Goal: Task Accomplishment & Management: Manage account settings

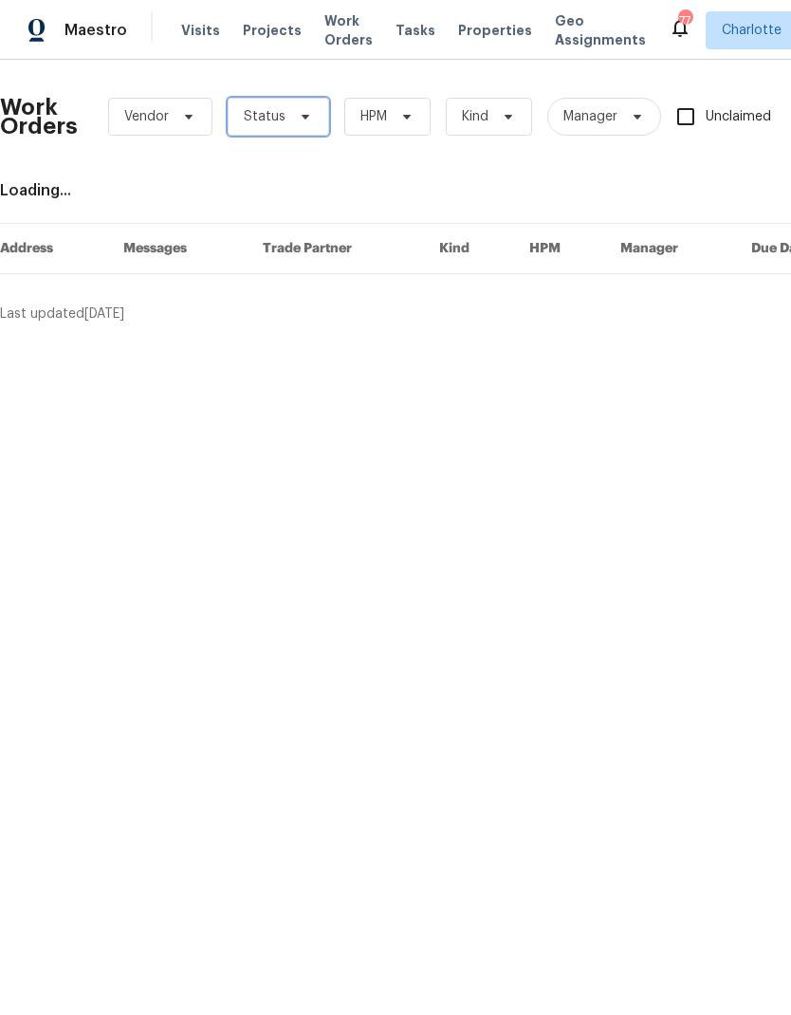
click at [296, 105] on span "Status" at bounding box center [278, 117] width 101 height 38
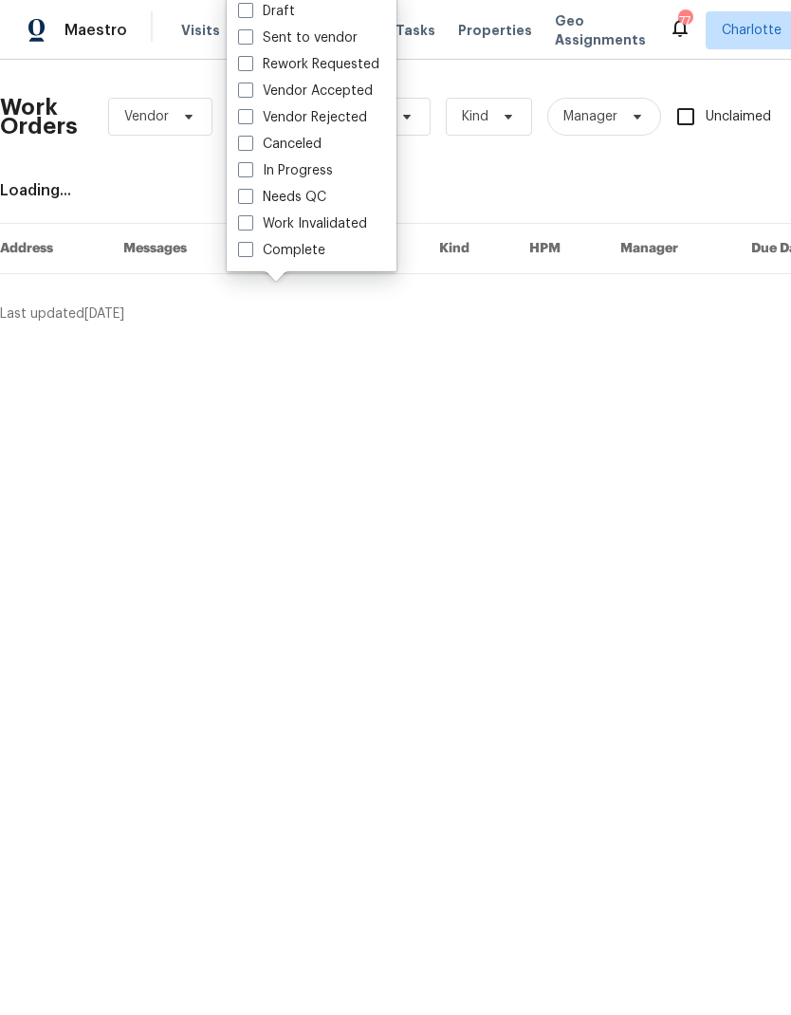
click at [318, 196] on label "Needs QC" at bounding box center [282, 197] width 88 height 19
click at [250, 196] on input "Needs QC" at bounding box center [244, 194] width 12 height 12
checkbox input "true"
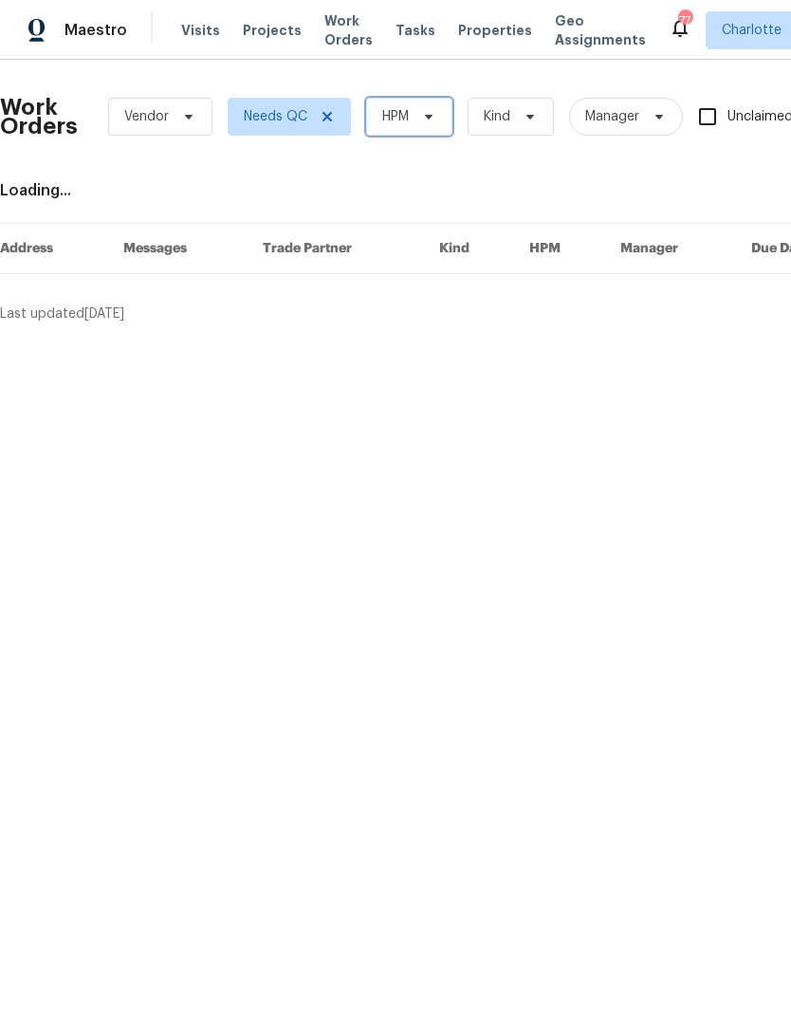
click at [415, 118] on span "HPM" at bounding box center [409, 117] width 86 height 38
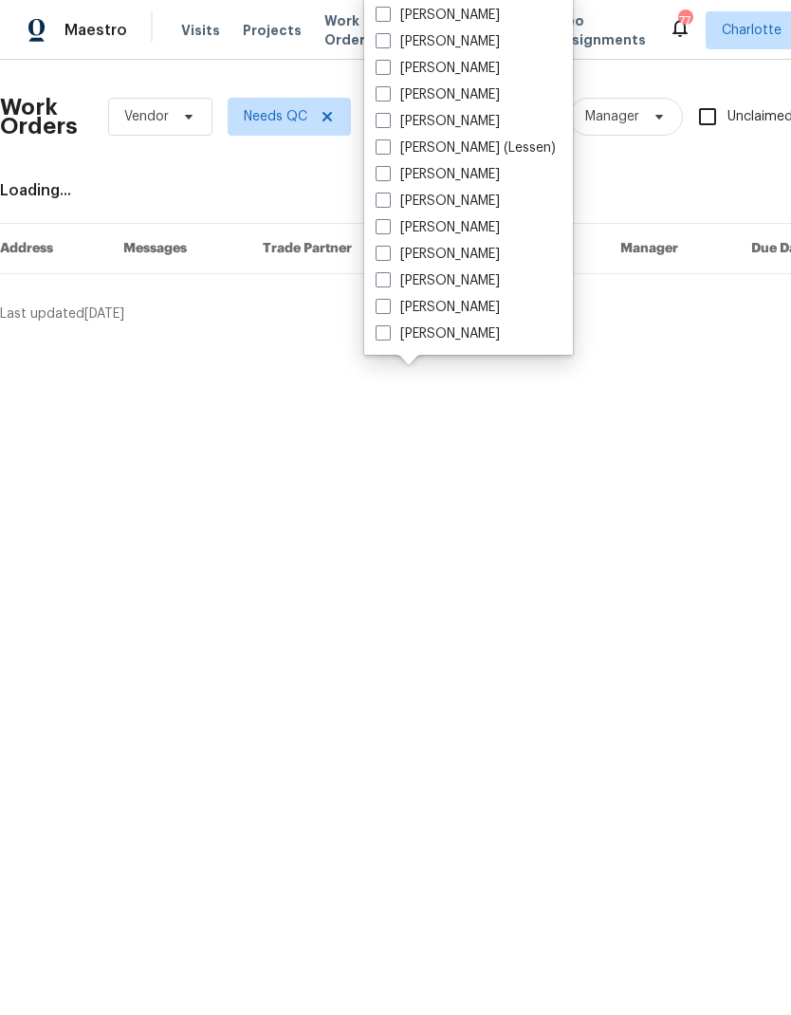
scroll to position [235, 0]
click at [476, 331] on label "[PERSON_NAME]" at bounding box center [438, 333] width 124 height 19
click at [388, 331] on input "[PERSON_NAME]" at bounding box center [382, 330] width 12 height 12
checkbox input "true"
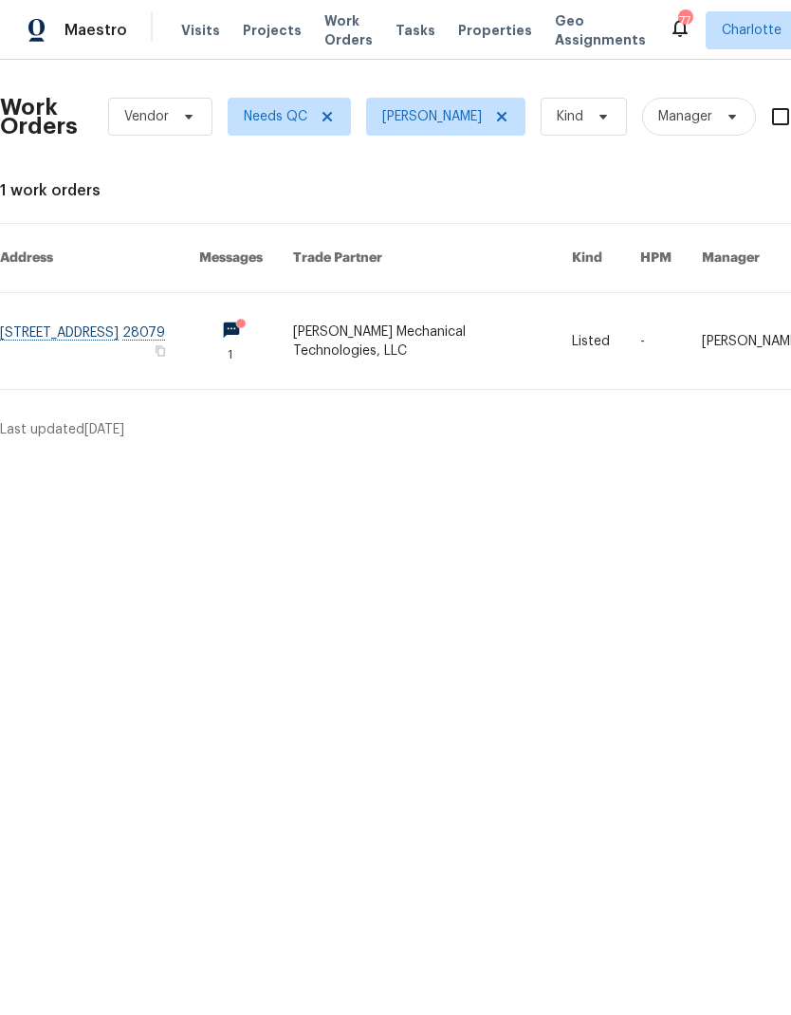
click at [74, 322] on link at bounding box center [99, 341] width 199 height 96
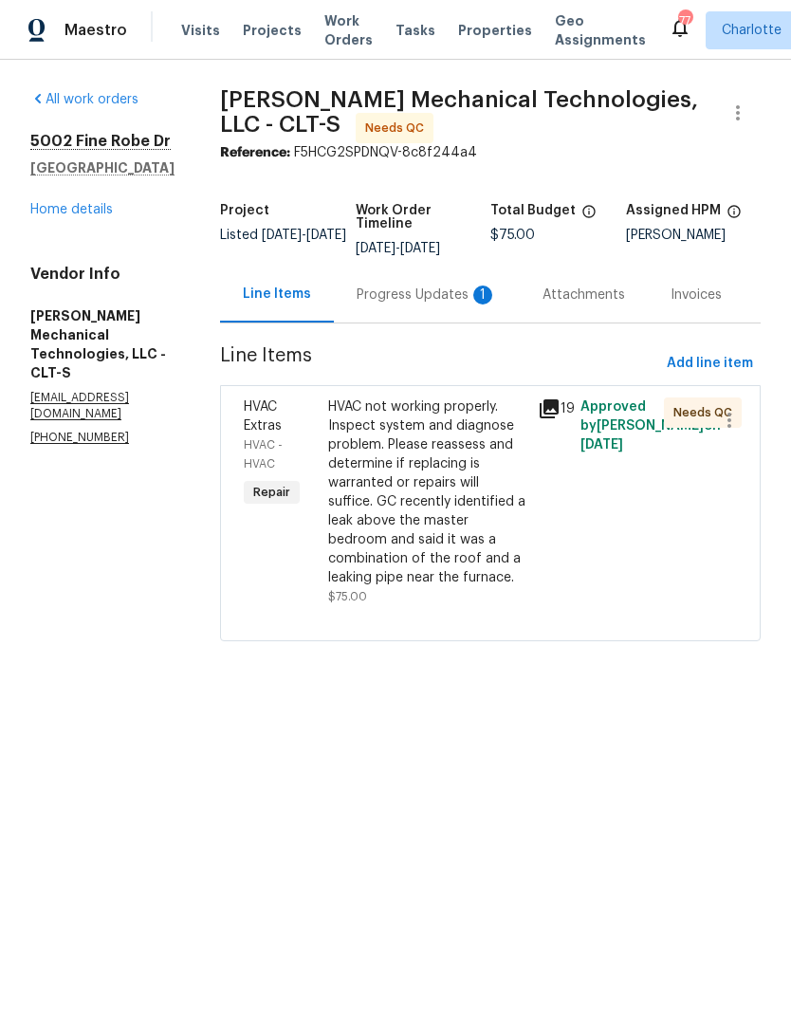
click at [431, 300] on div "Progress Updates 1" at bounding box center [427, 295] width 140 height 19
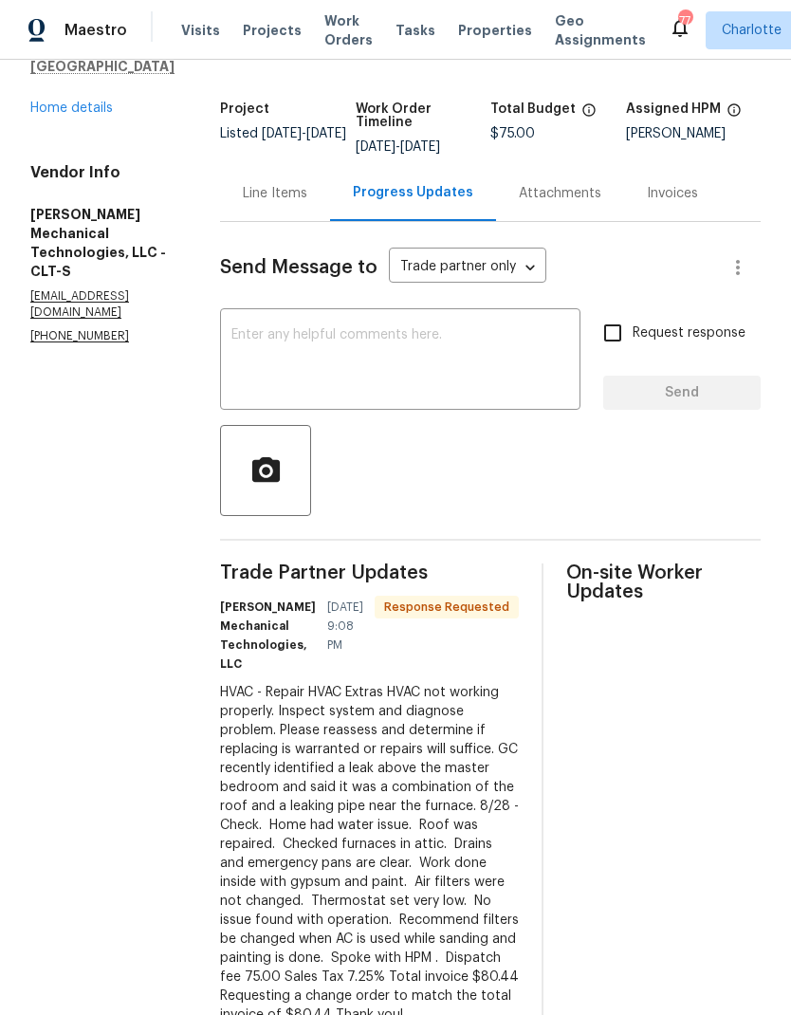
scroll to position [76, 0]
click at [311, 165] on div "Line Items" at bounding box center [275, 193] width 110 height 56
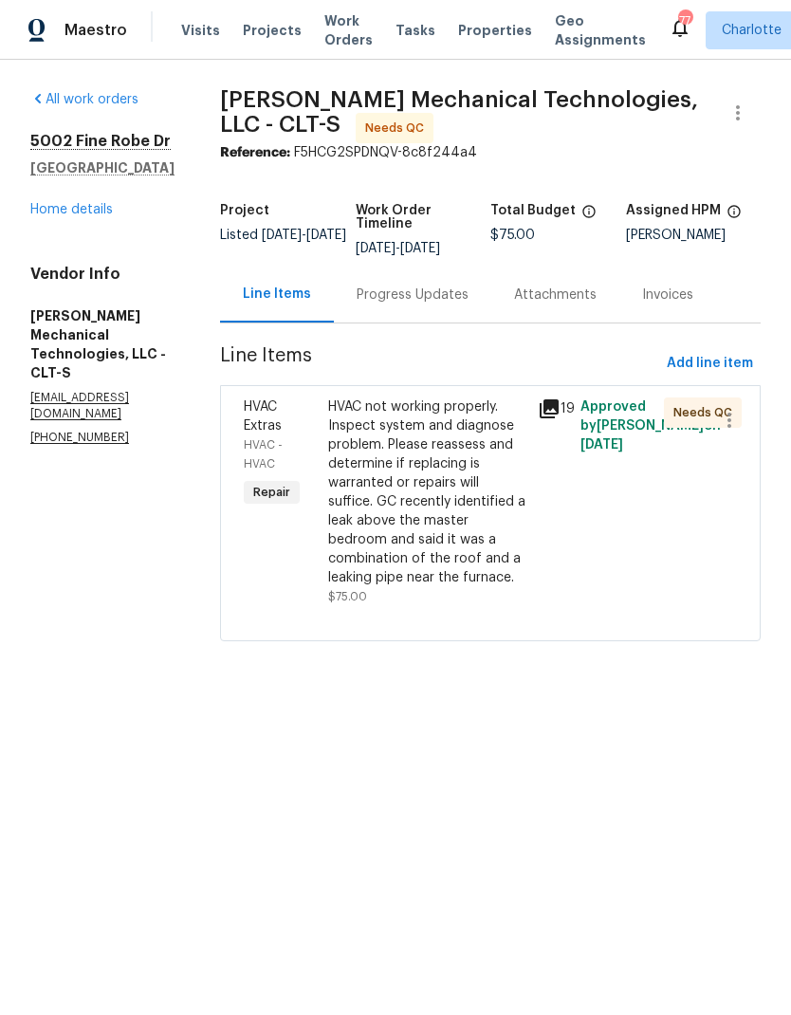
click at [492, 434] on div "HVAC not working properly. Inspect system and diagnose problem. Please reassess…" at bounding box center [427, 492] width 199 height 190
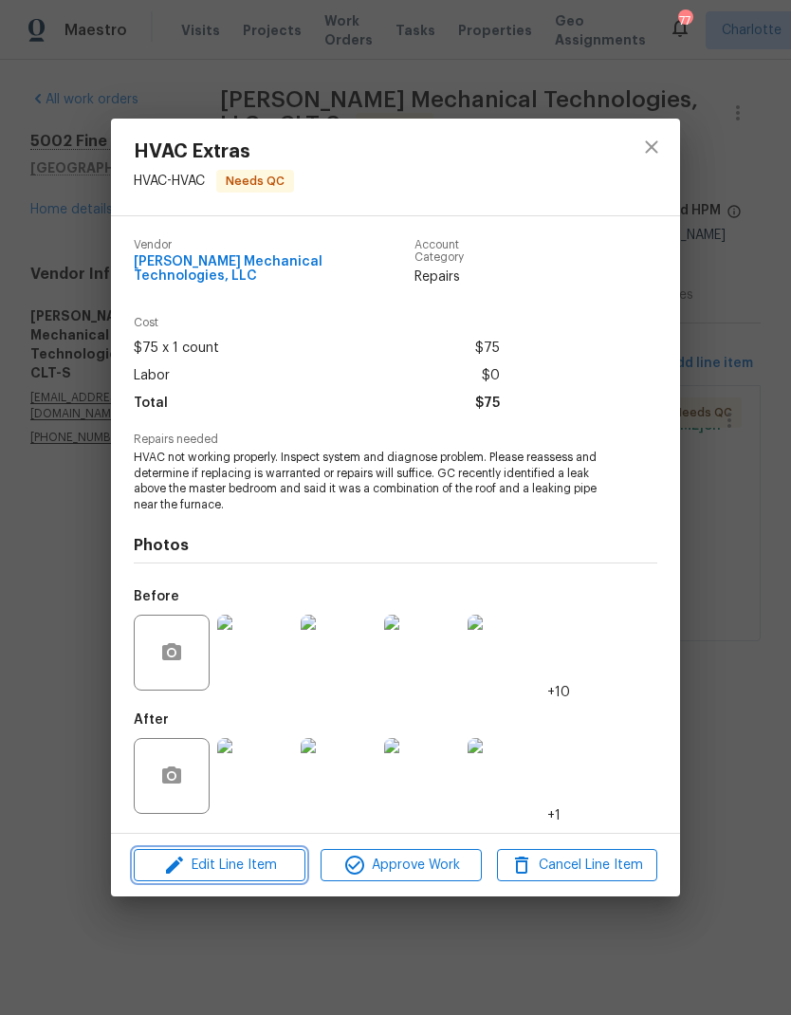
click at [247, 875] on button "Edit Line Item" at bounding box center [220, 865] width 172 height 33
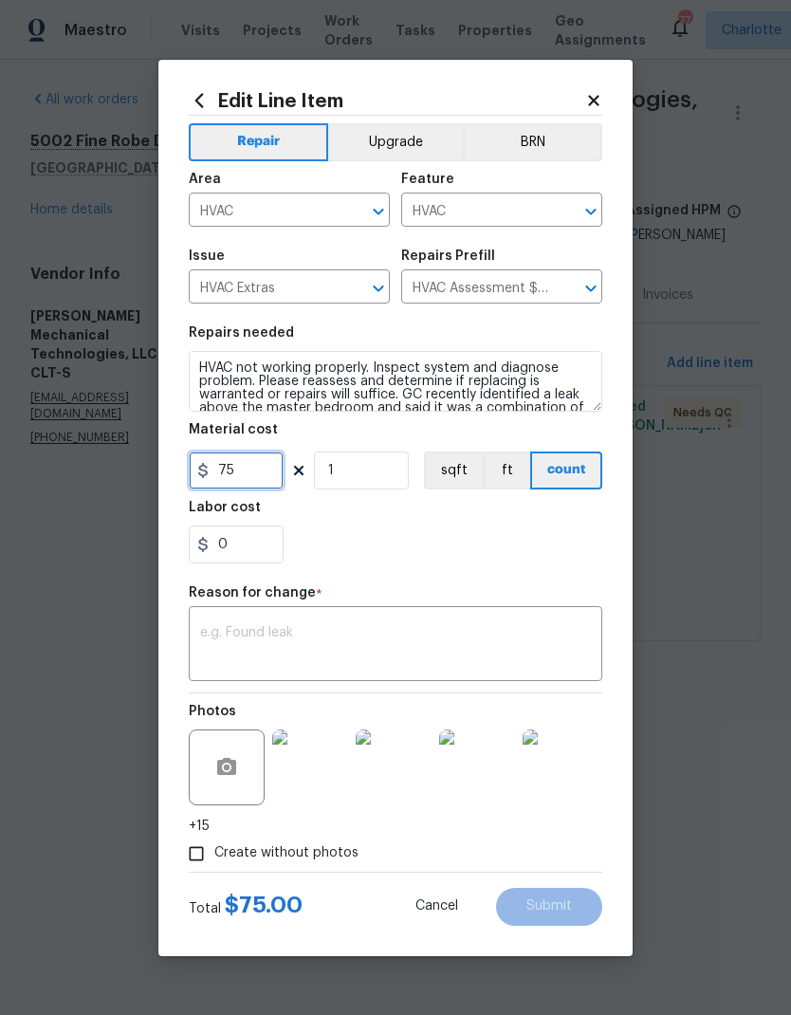
click at [267, 475] on input "75" at bounding box center [236, 471] width 95 height 38
type input "80.44"
click at [359, 622] on div "Repair Upgrade BRN Area HVAC ​ Feature HVAC ​ Issue HVAC Extras ​ Repairs Prefi…" at bounding box center [396, 494] width 414 height 756
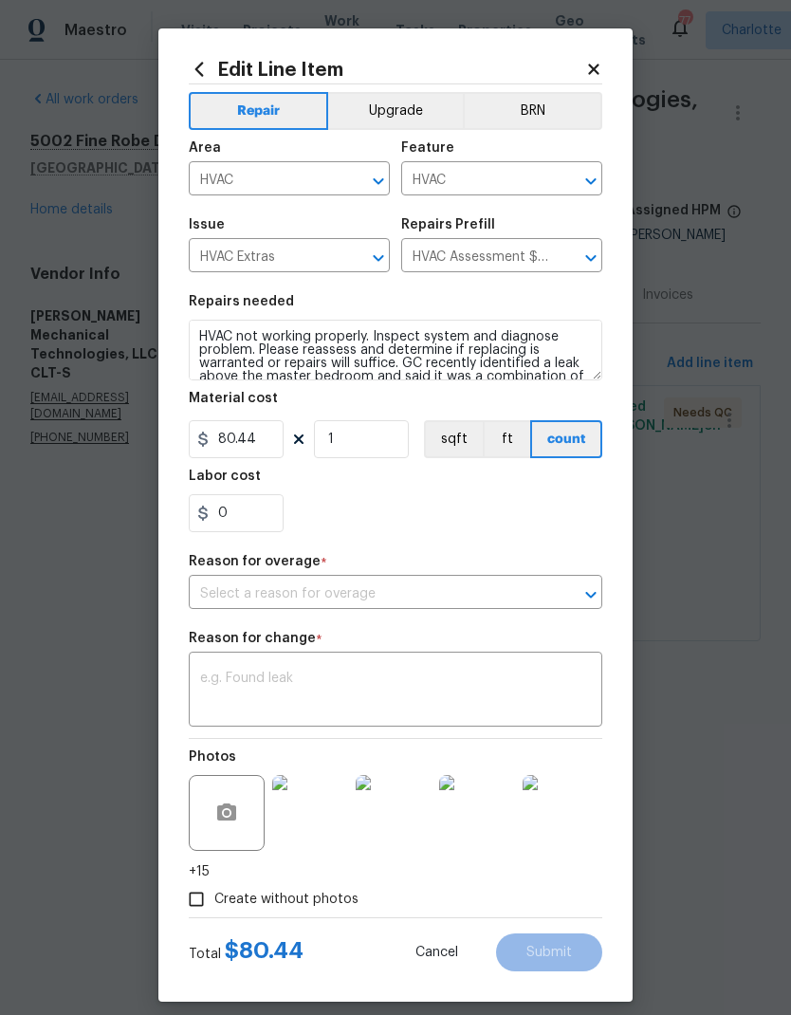
click at [599, 588] on icon "Open" at bounding box center [591, 594] width 23 height 23
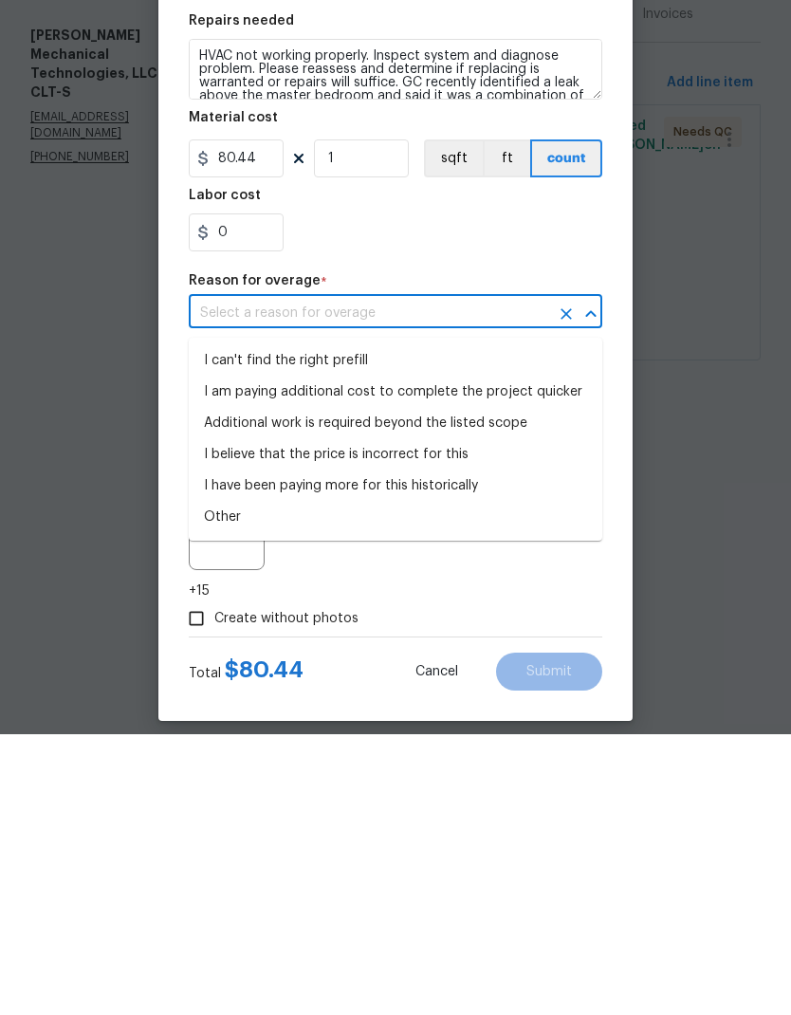
click at [474, 751] on li "I have been paying more for this historically" at bounding box center [396, 766] width 414 height 31
type input "I have been paying more for this historically"
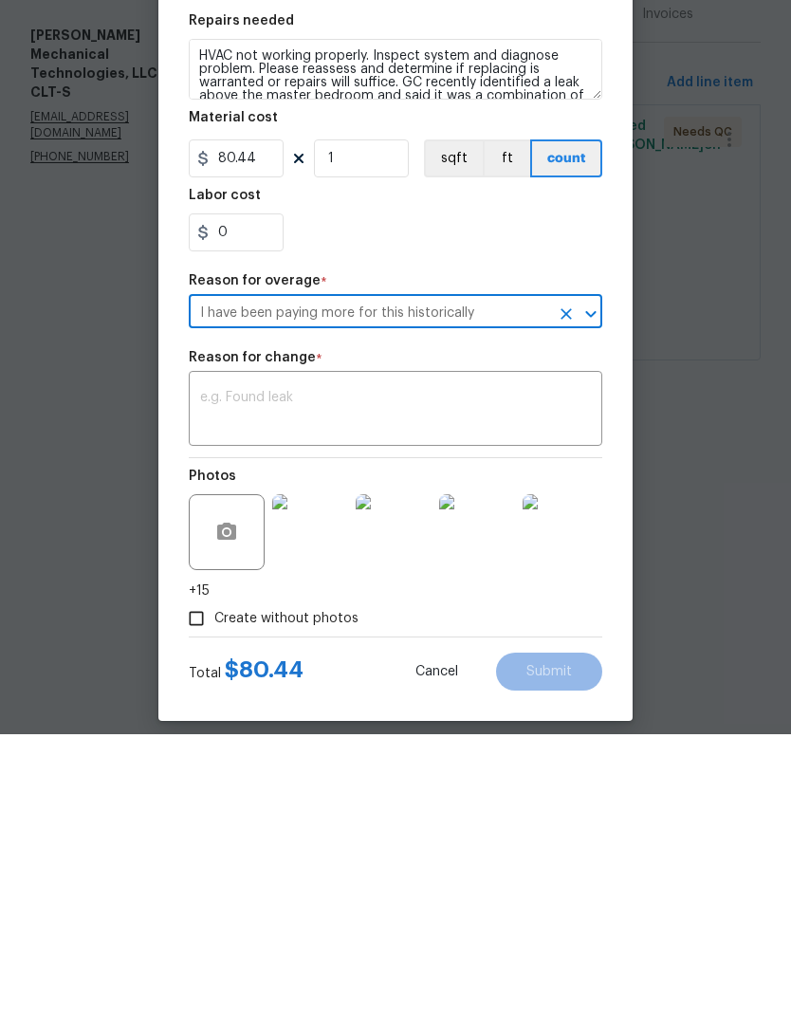
click at [435, 672] on textarea at bounding box center [395, 692] width 391 height 40
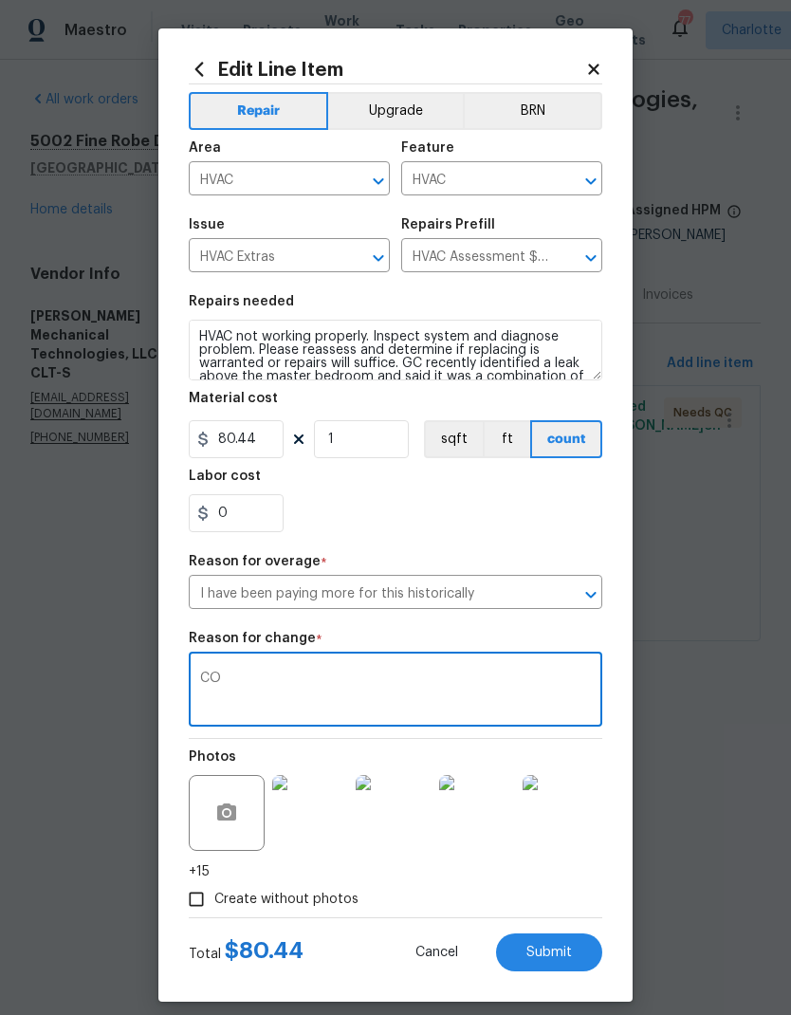
type textarea "CO"
click at [578, 940] on button "Submit" at bounding box center [549, 952] width 106 height 38
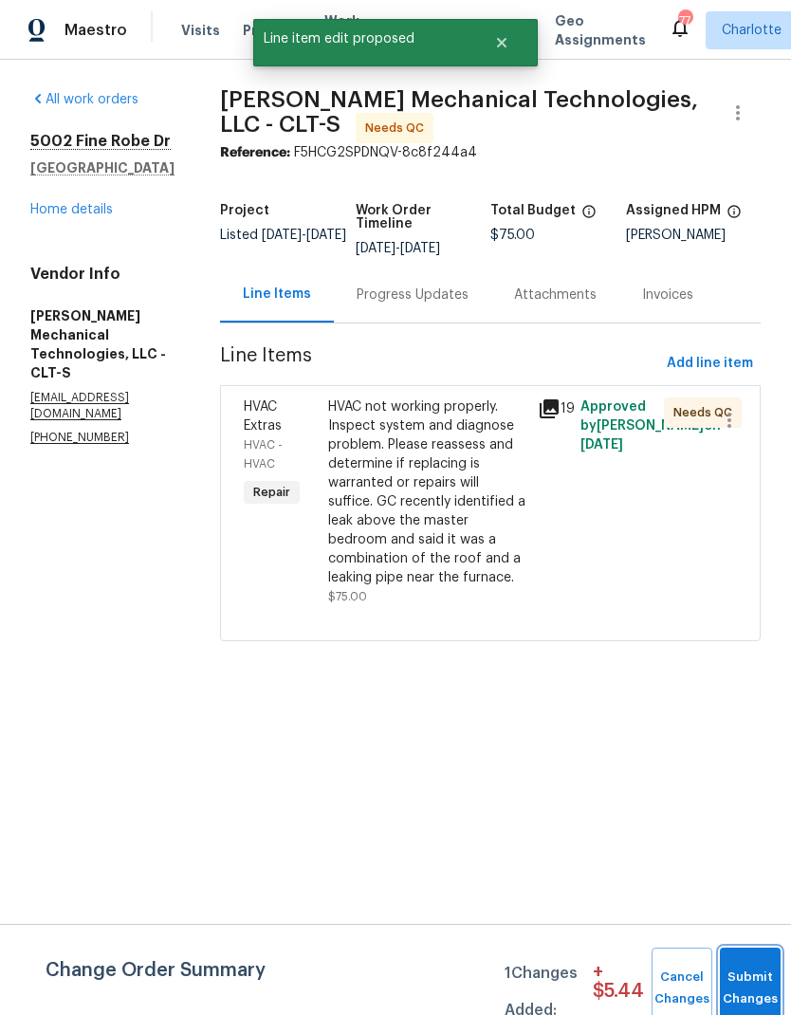
click at [759, 963] on button "Submit Changes" at bounding box center [750, 989] width 61 height 82
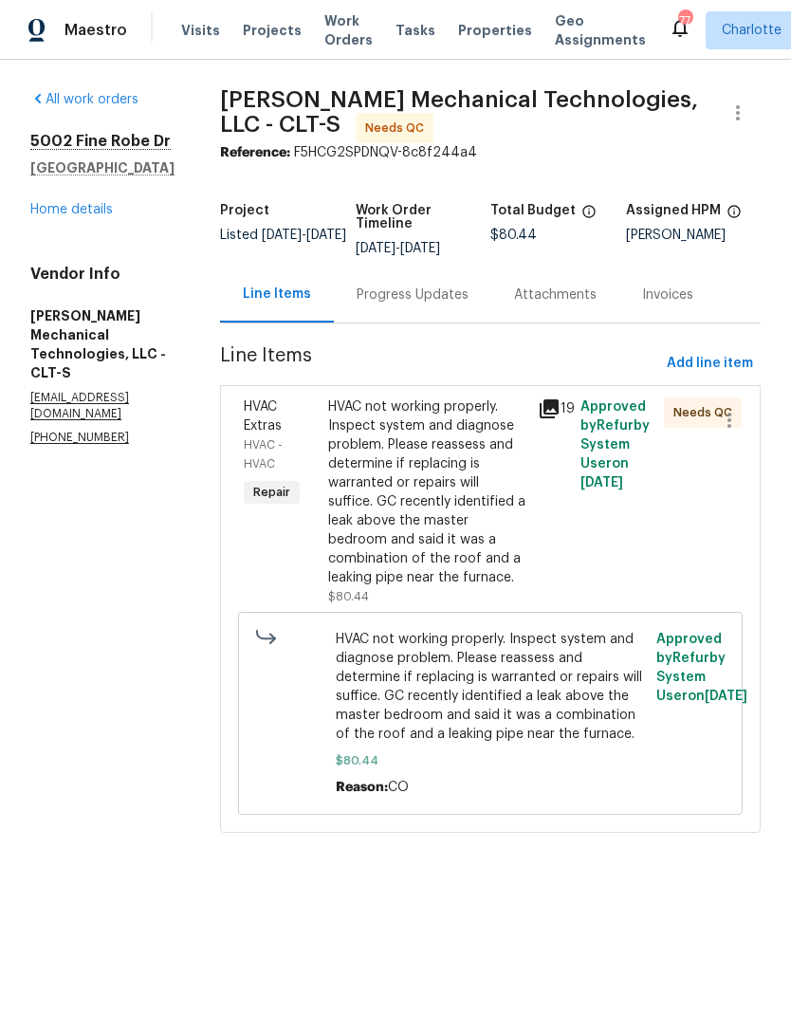
click at [95, 213] on link "Home details" at bounding box center [71, 209] width 83 height 13
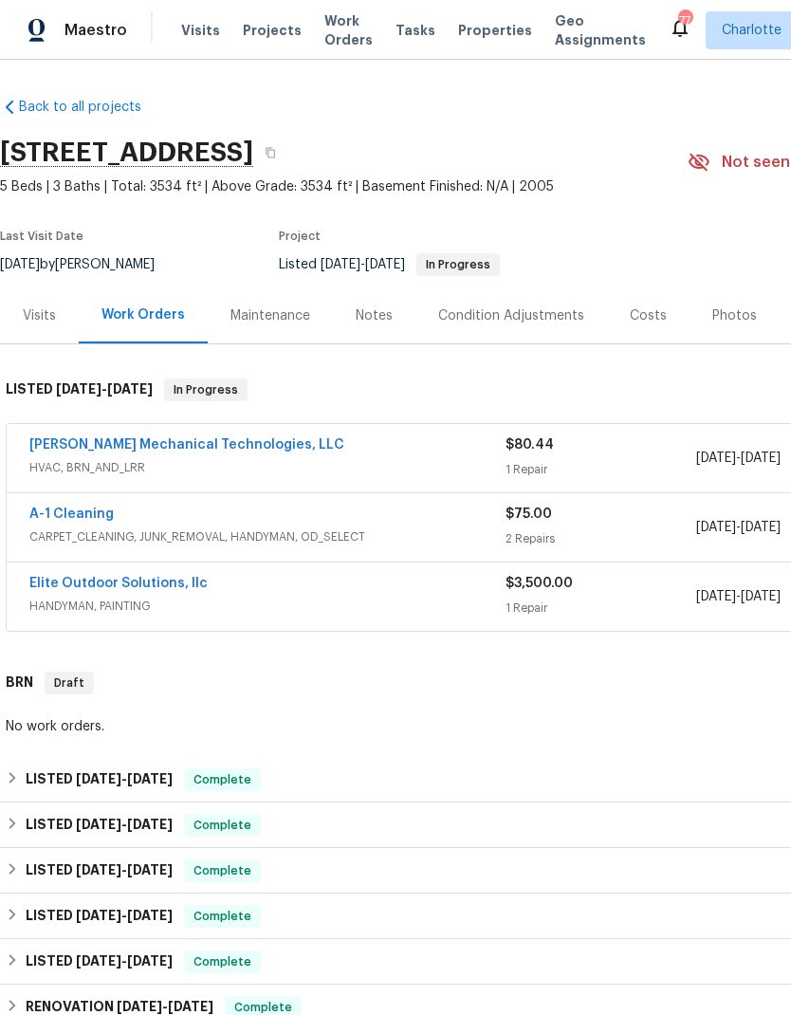
click at [82, 438] on link "Johnson's Mechanical Technologies, LLC" at bounding box center [186, 444] width 315 height 13
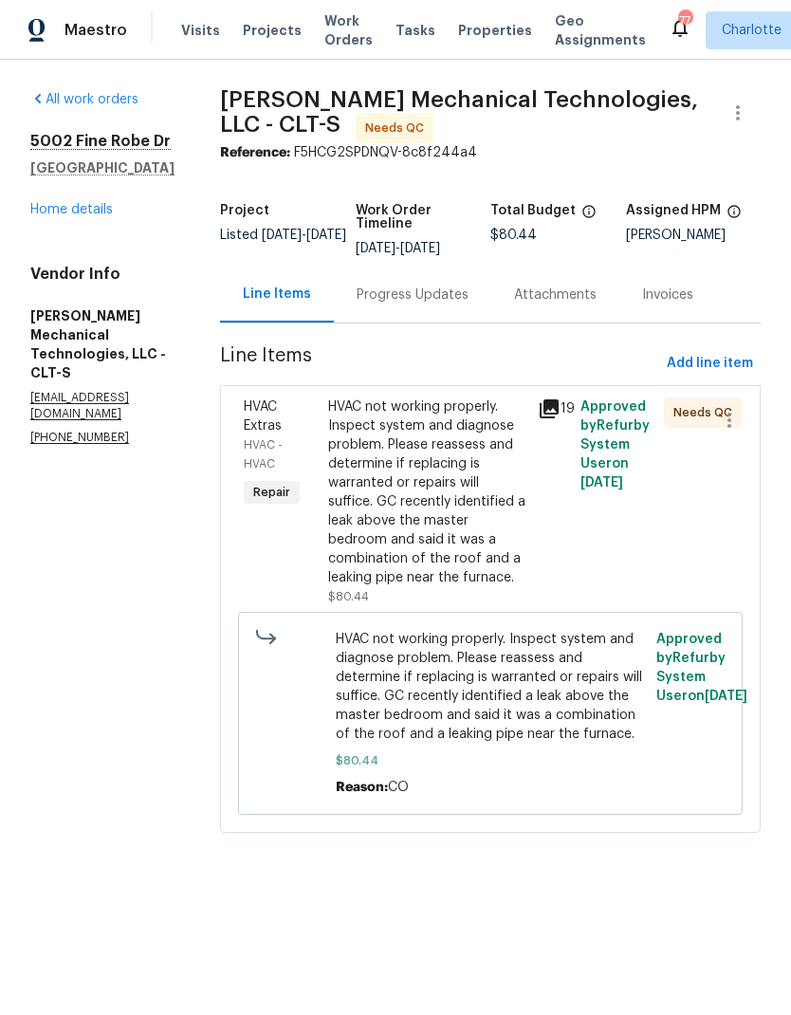
click at [504, 468] on div "HVAC not working properly. Inspect system and diagnose problem. Please reassess…" at bounding box center [427, 492] width 199 height 190
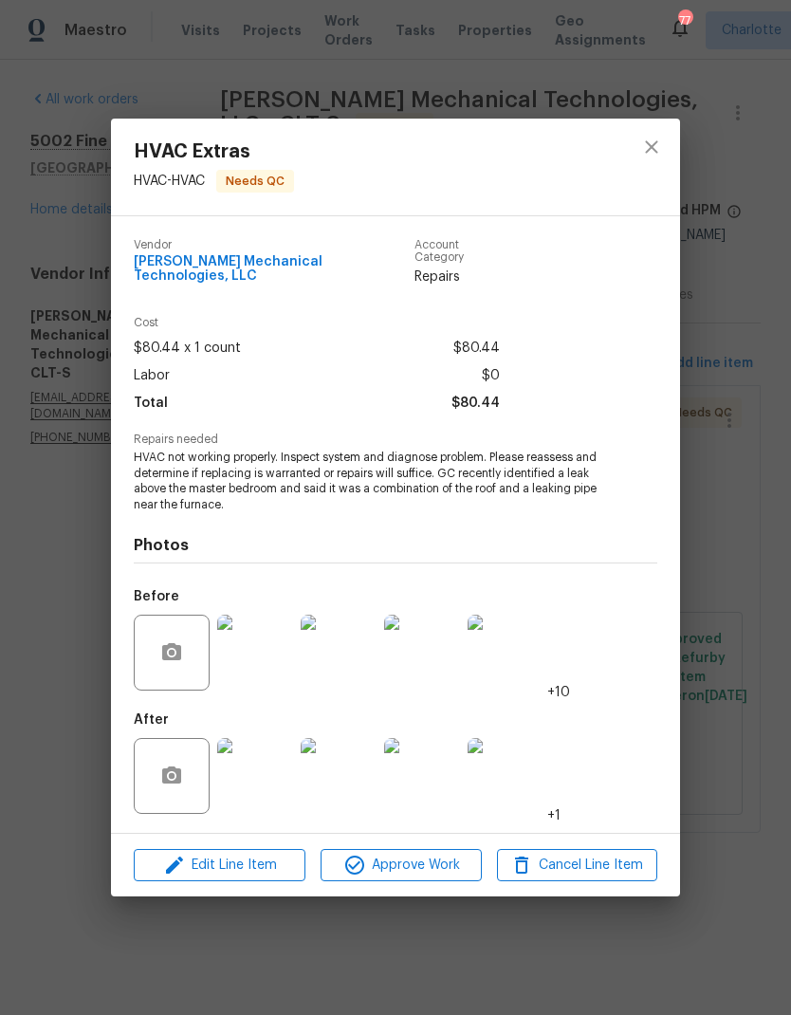
click at [517, 644] on img at bounding box center [506, 653] width 76 height 76
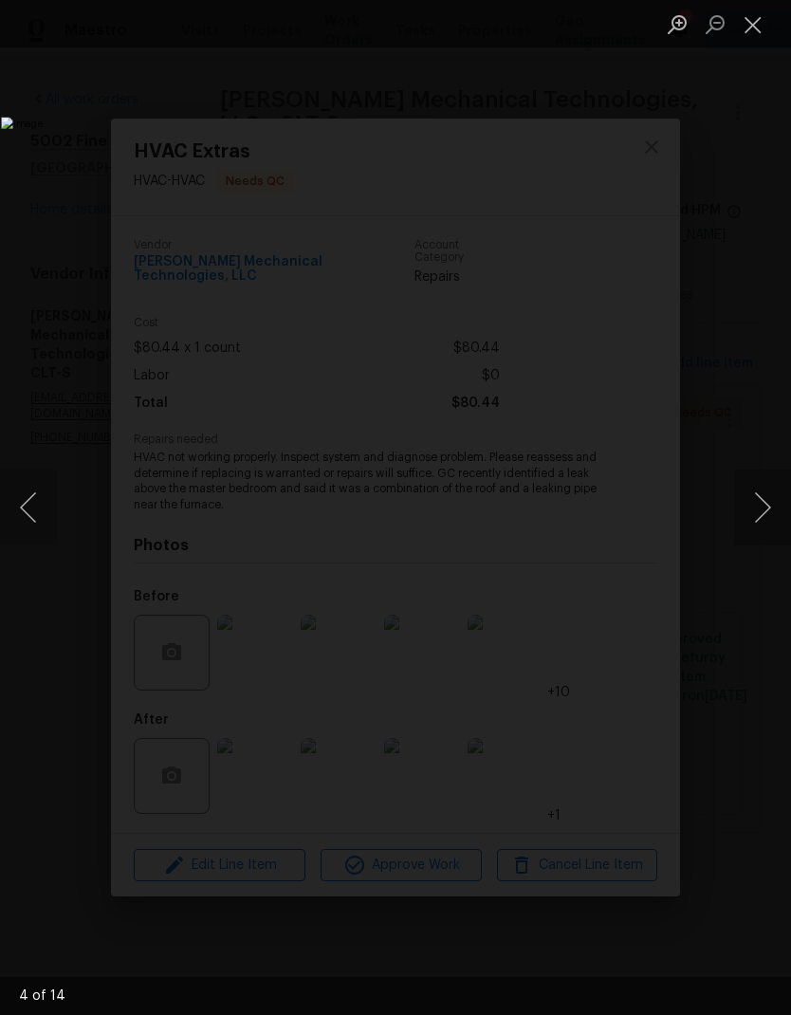
click at [51, 513] on button "Previous image" at bounding box center [28, 508] width 57 height 76
click at [46, 526] on button "Previous image" at bounding box center [28, 508] width 57 height 76
click at [754, 39] on button "Close lightbox" at bounding box center [753, 24] width 38 height 33
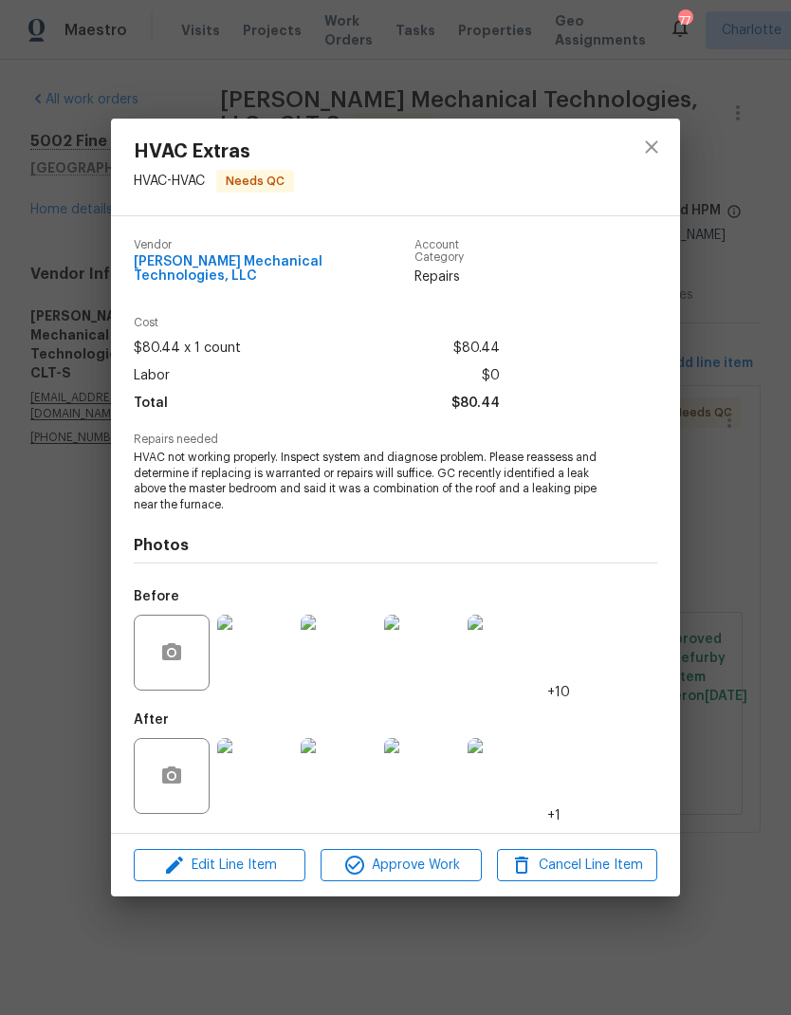
click at [245, 769] on img at bounding box center [255, 776] width 76 height 76
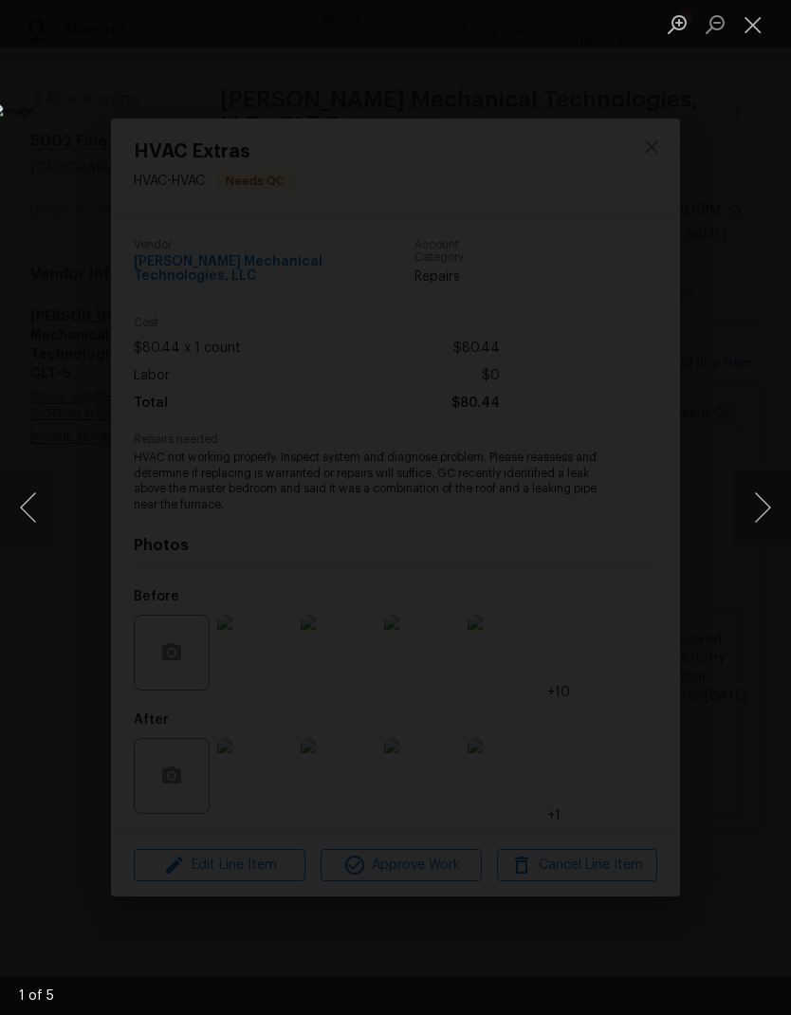
click at [758, 507] on button "Next image" at bounding box center [762, 508] width 57 height 76
click at [756, 497] on button "Next image" at bounding box center [762, 508] width 57 height 76
click at [767, 484] on button "Next image" at bounding box center [762, 508] width 57 height 76
click at [767, 481] on button "Next image" at bounding box center [762, 508] width 57 height 76
click at [770, 479] on button "Next image" at bounding box center [762, 508] width 57 height 76
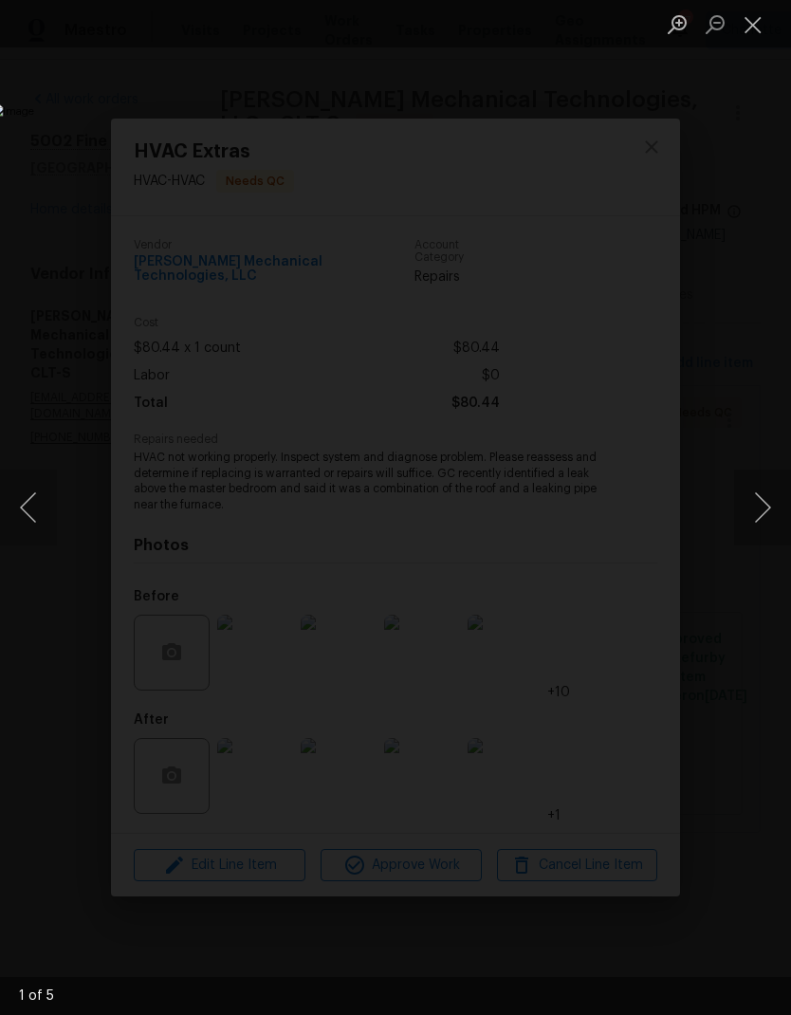
click at [768, 475] on button "Next image" at bounding box center [762, 508] width 57 height 76
click at [768, 478] on button "Next image" at bounding box center [762, 508] width 57 height 76
click at [765, 481] on button "Next image" at bounding box center [762, 508] width 57 height 76
click at [770, 477] on button "Next image" at bounding box center [762, 508] width 57 height 76
click at [743, 40] on button "Close lightbox" at bounding box center [753, 24] width 38 height 33
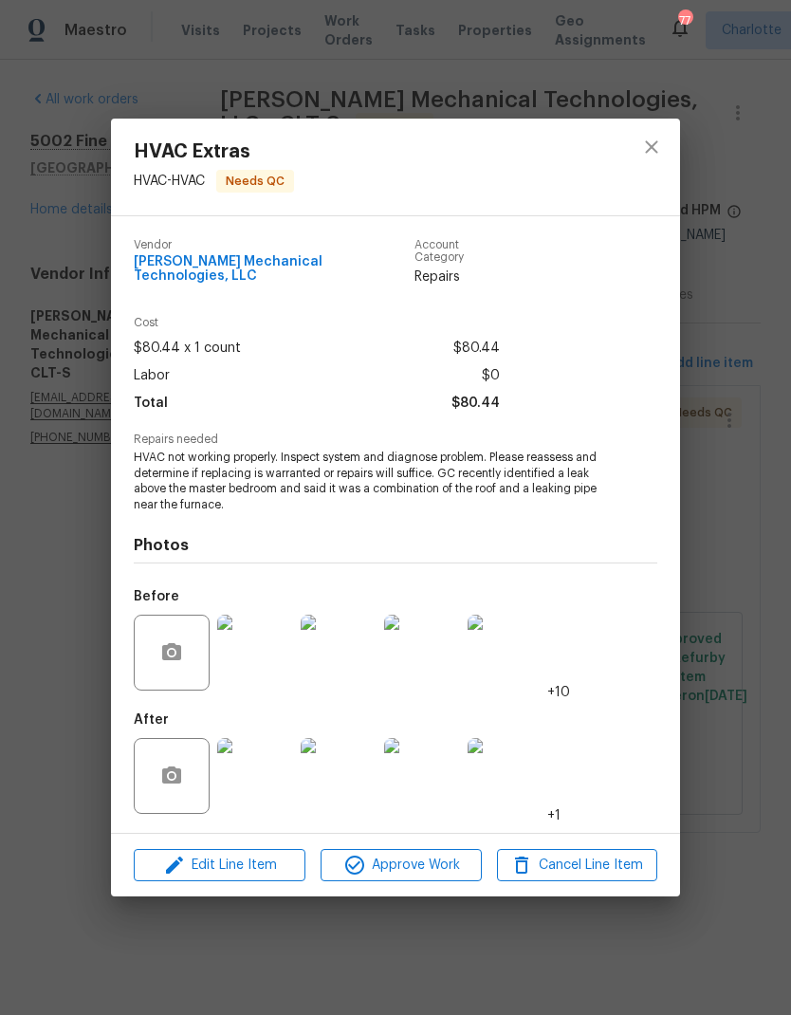
click at [677, 141] on div at bounding box center [651, 167] width 57 height 97
click at [659, 158] on icon "close" at bounding box center [651, 147] width 23 height 23
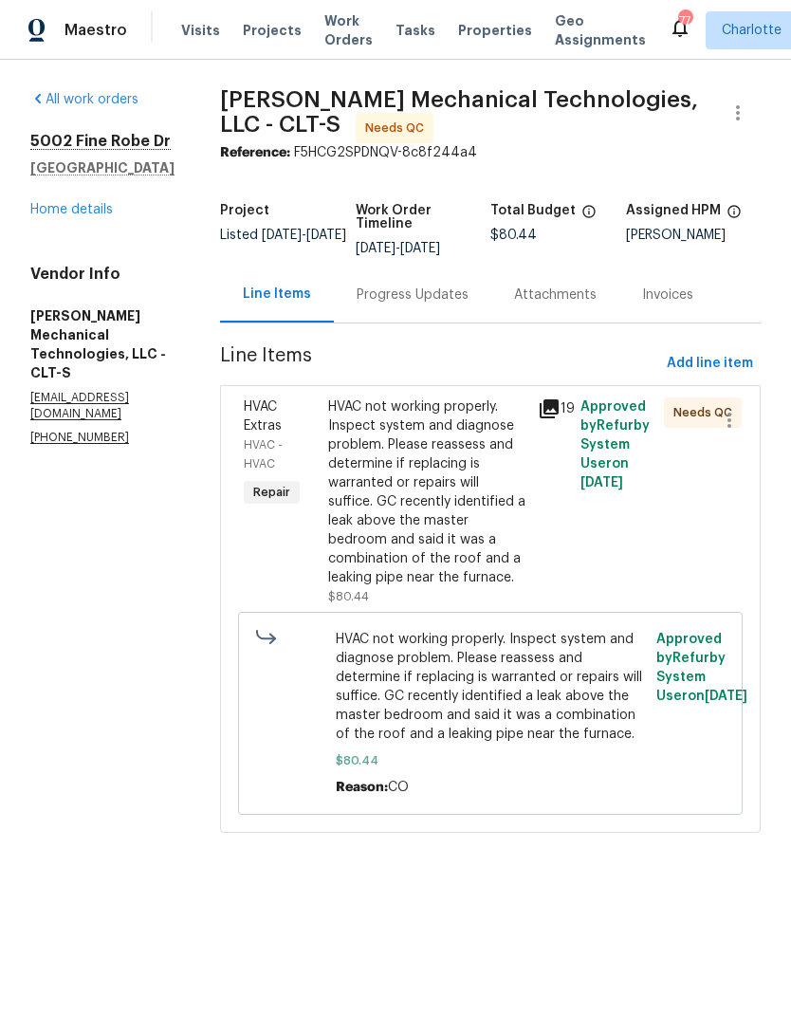
click at [500, 490] on div "HVAC not working properly. Inspect system and diagnose problem. Please reassess…" at bounding box center [427, 492] width 199 height 190
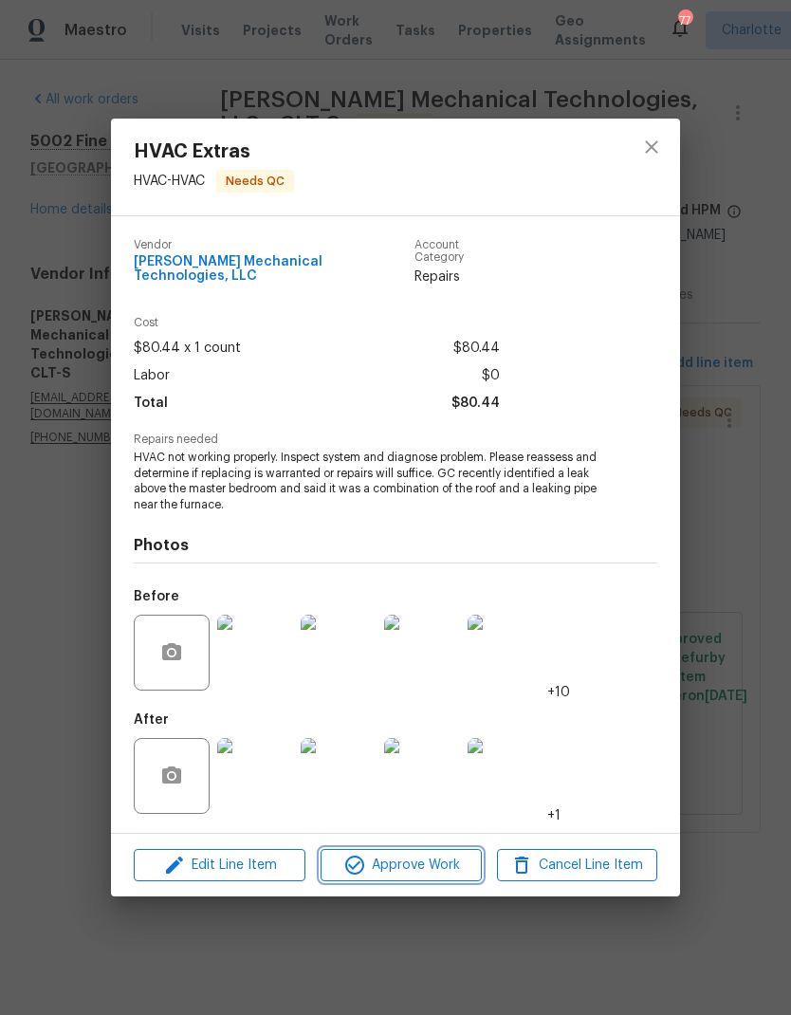
click at [442, 865] on span "Approve Work" at bounding box center [400, 866] width 149 height 24
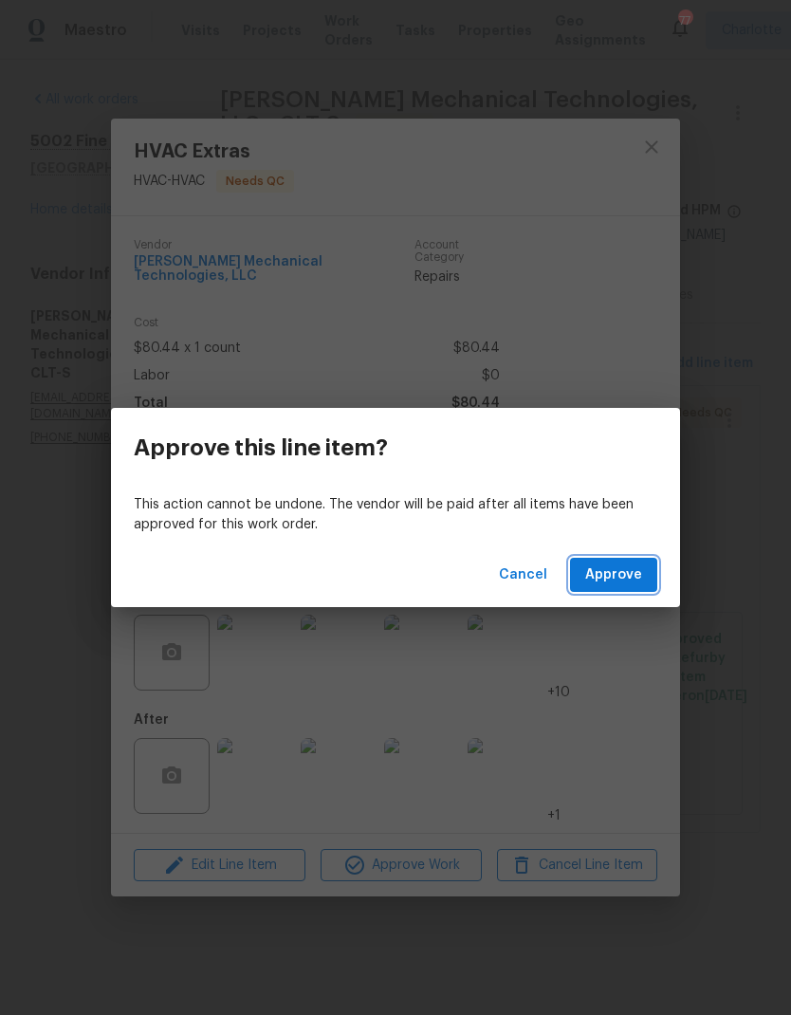
click at [612, 575] on span "Approve" at bounding box center [613, 575] width 57 height 24
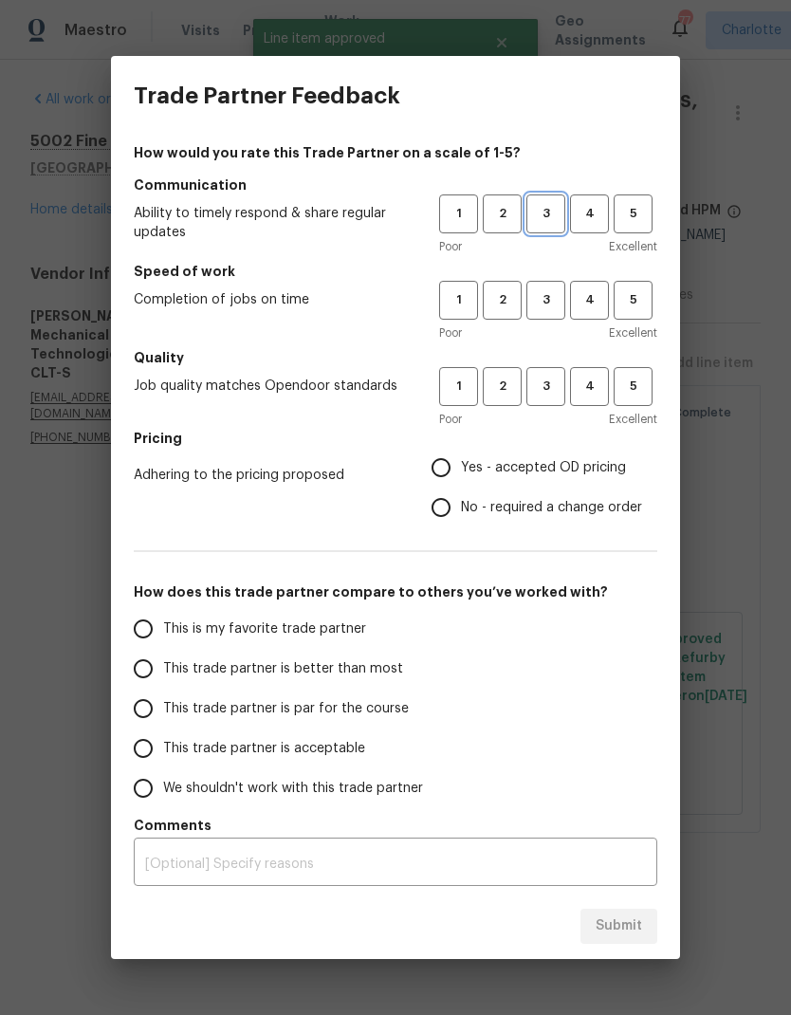
click at [553, 217] on span "3" at bounding box center [545, 214] width 35 height 22
click at [539, 303] on span "3" at bounding box center [545, 300] width 35 height 22
click at [551, 378] on span "3" at bounding box center [545, 387] width 35 height 22
click at [452, 459] on input "Yes - accepted OD pricing" at bounding box center [441, 468] width 40 height 40
radio input "true"
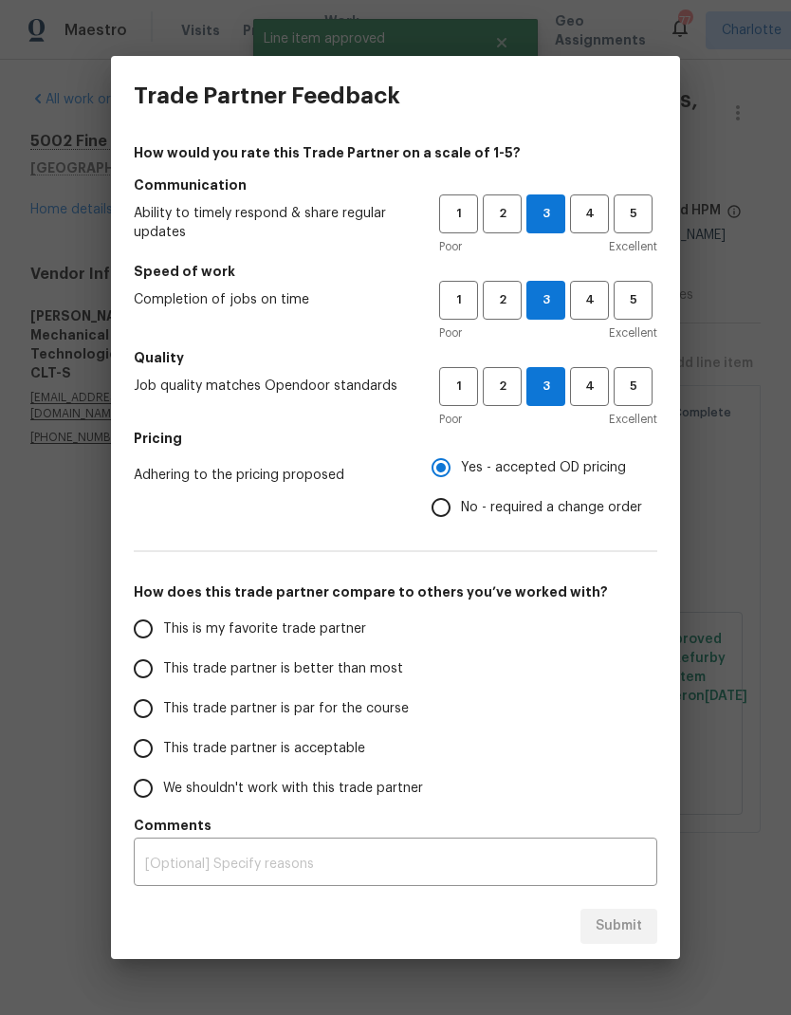
click at [136, 685] on input "This trade partner is better than most" at bounding box center [143, 669] width 40 height 40
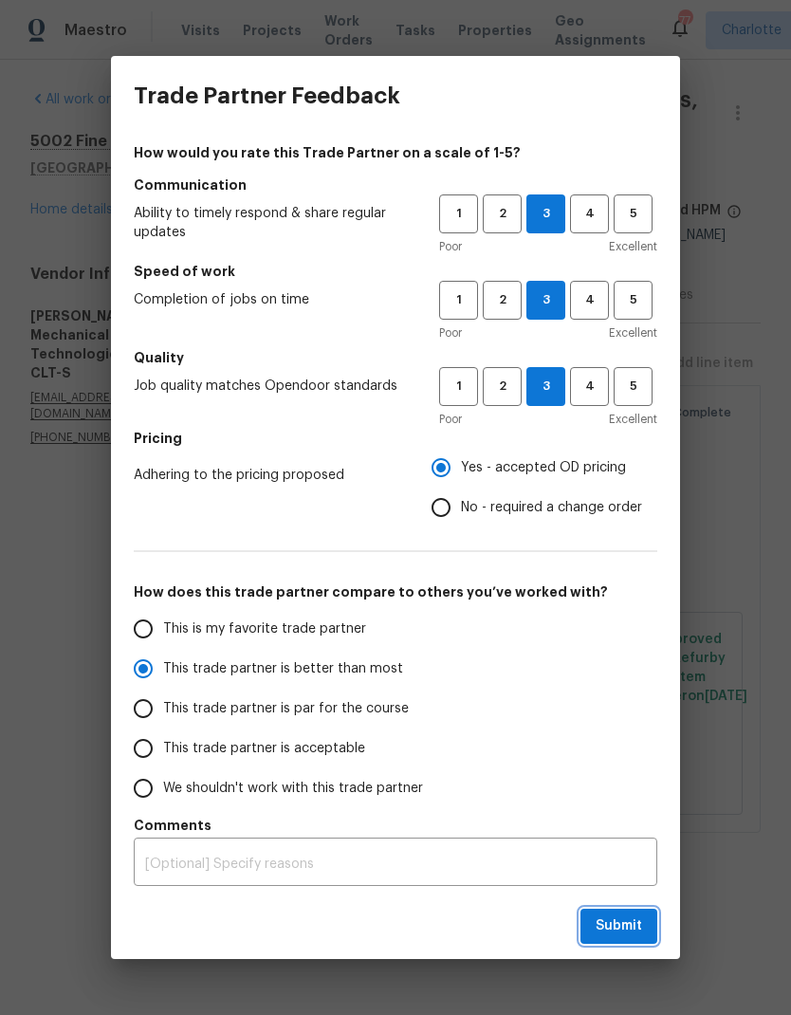
click at [648, 920] on button "Submit" at bounding box center [619, 926] width 77 height 35
radio input "true"
radio input "false"
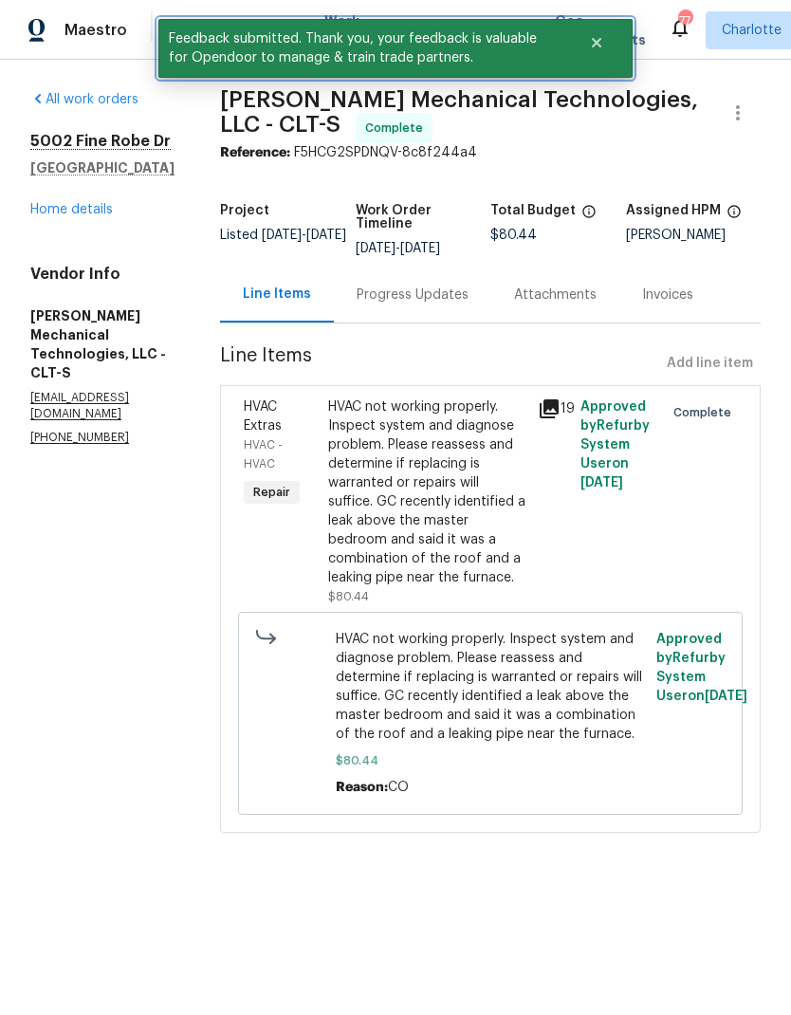
click at [602, 56] on button "Close" at bounding box center [596, 43] width 63 height 38
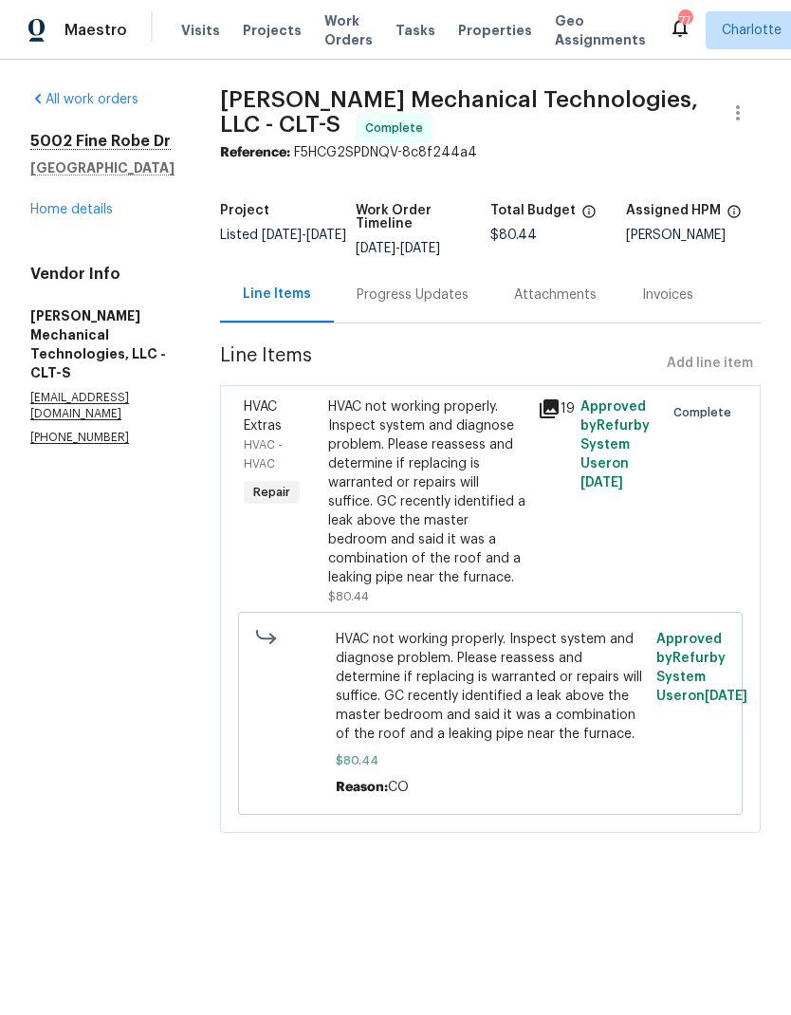
click at [333, 28] on span "Work Orders" at bounding box center [348, 30] width 48 height 38
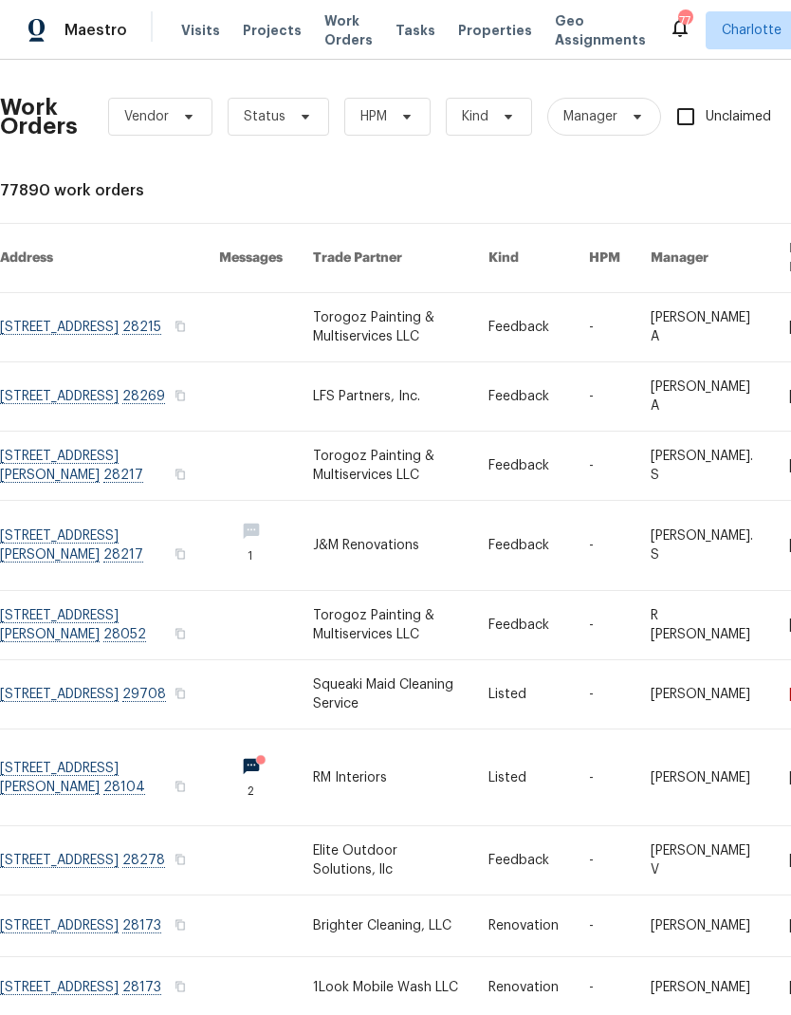
click at [105, 25] on span "Maestro" at bounding box center [96, 30] width 63 height 19
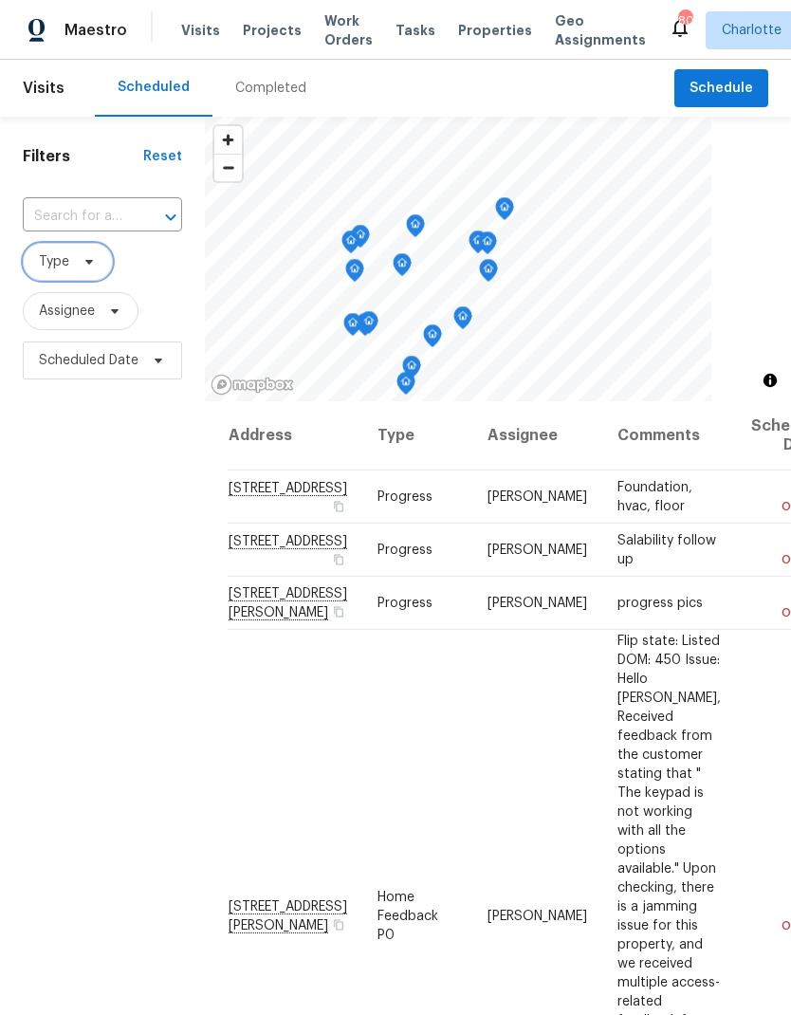
click at [100, 281] on span "Type" at bounding box center [68, 262] width 90 height 38
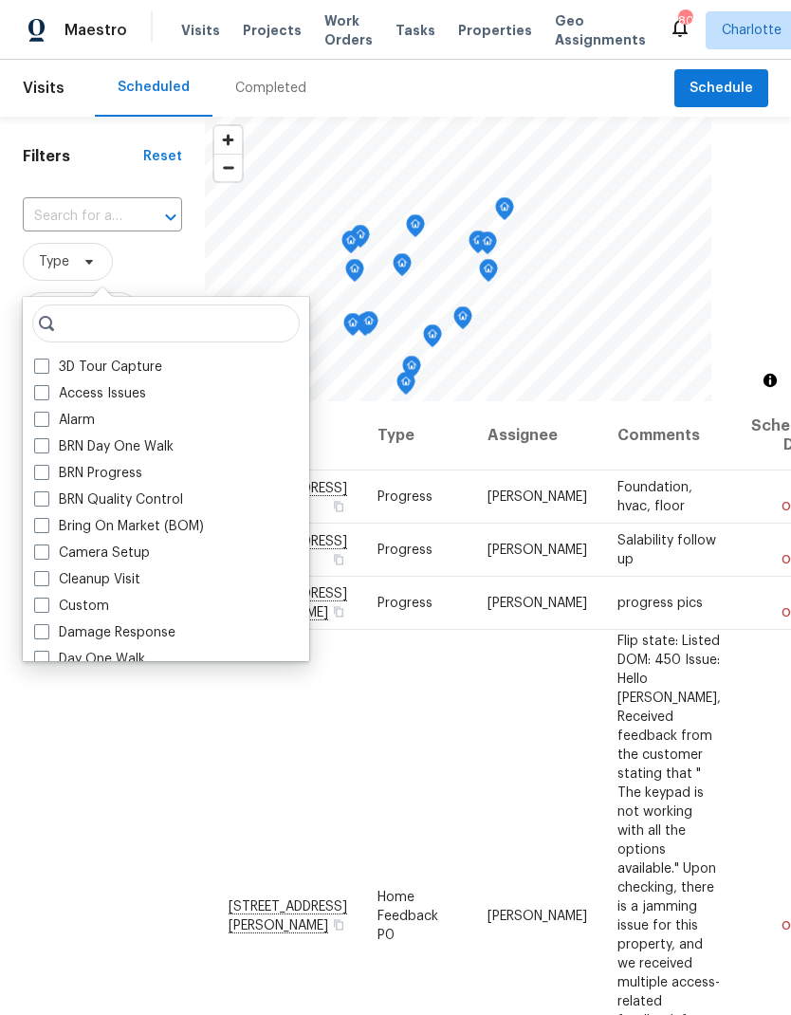
click at [168, 279] on span "Type" at bounding box center [102, 262] width 159 height 38
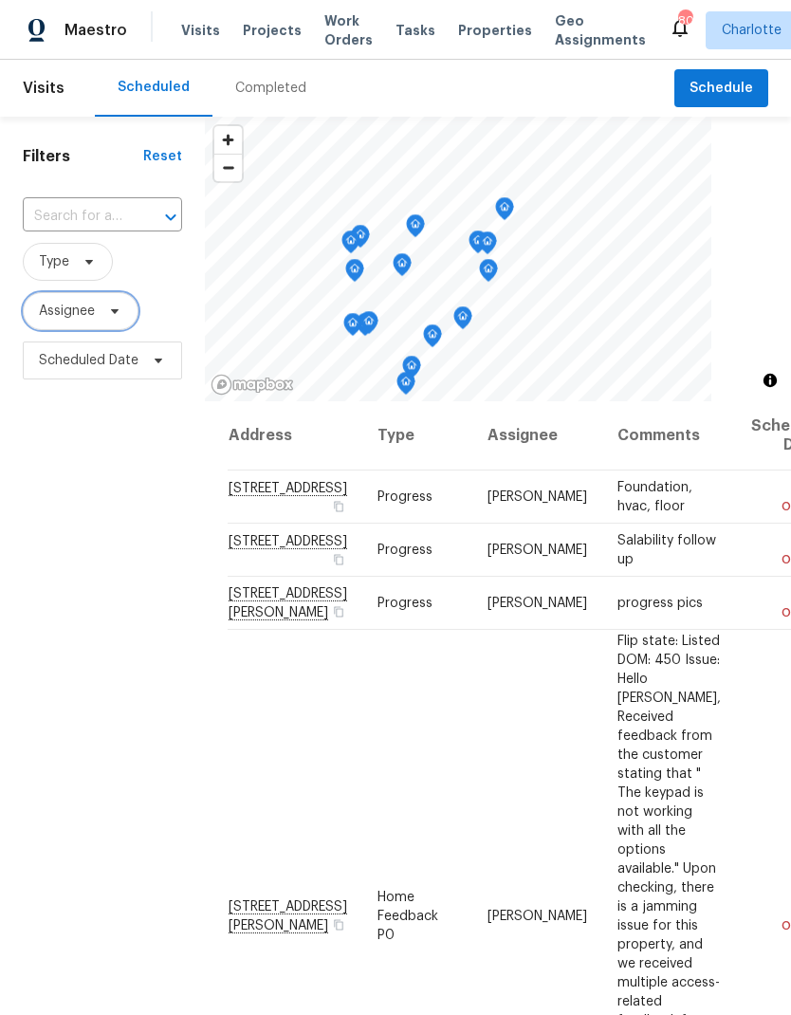
click at [114, 319] on icon at bounding box center [114, 311] width 15 height 15
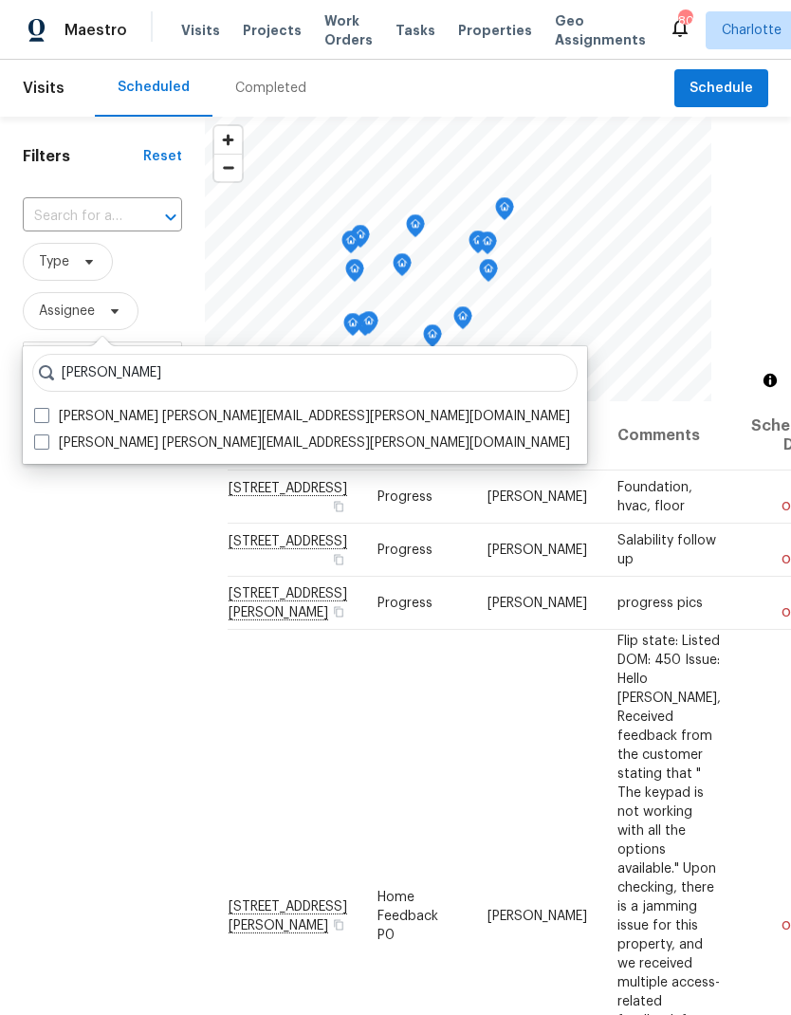
type input "Matthew barnhart"
click at [39, 411] on span at bounding box center [41, 415] width 15 height 15
click at [39, 411] on input "Matthew Barnhart matthew.barnhart@opendoor.com" at bounding box center [40, 413] width 12 height 12
checkbox input "true"
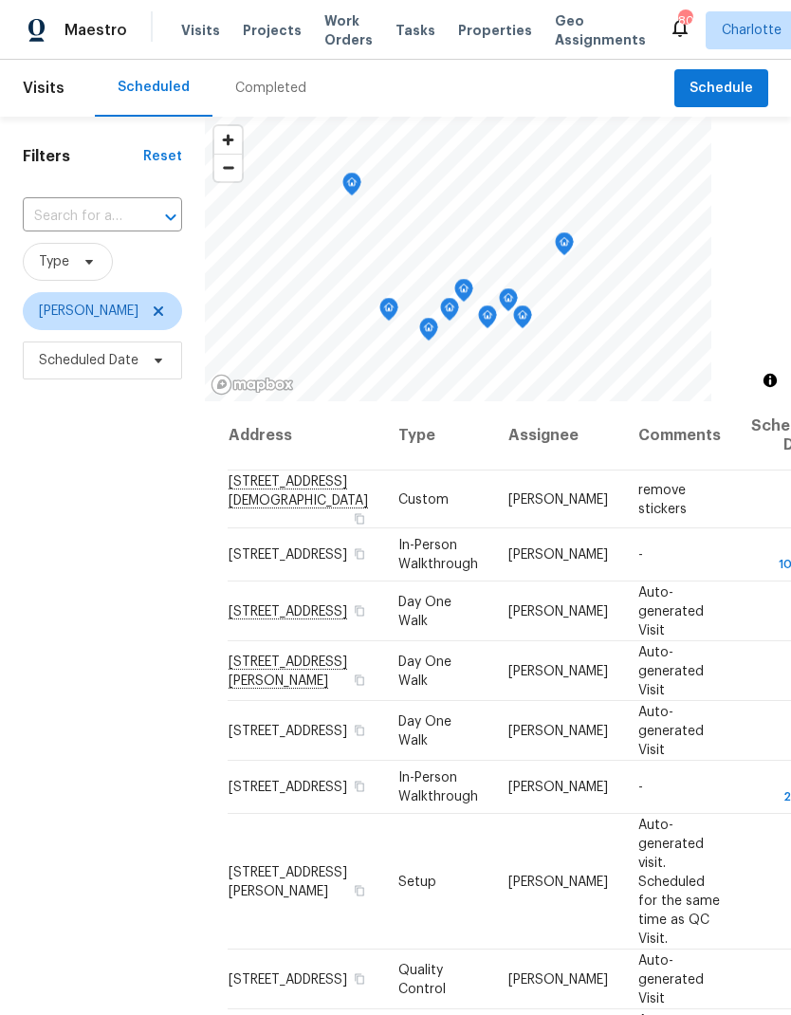
click at [75, 581] on div "Filters Reset ​ Type Matthew Barnhart Scheduled Date" at bounding box center [102, 665] width 205 height 1097
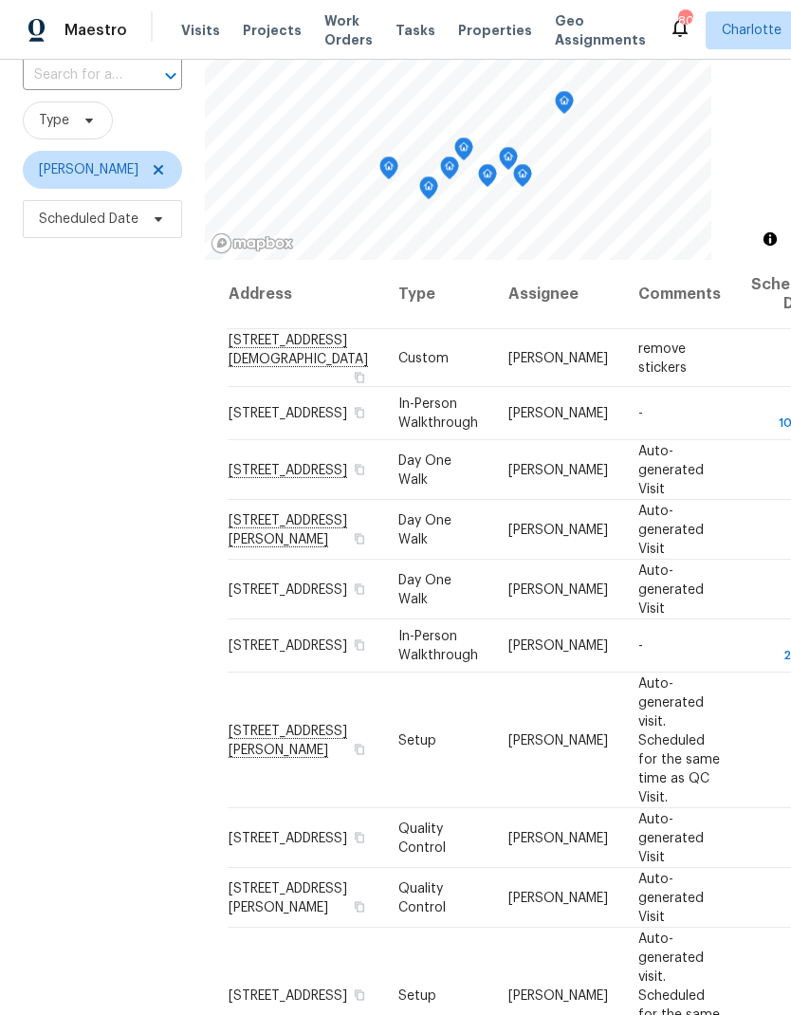
scroll to position [138, 0]
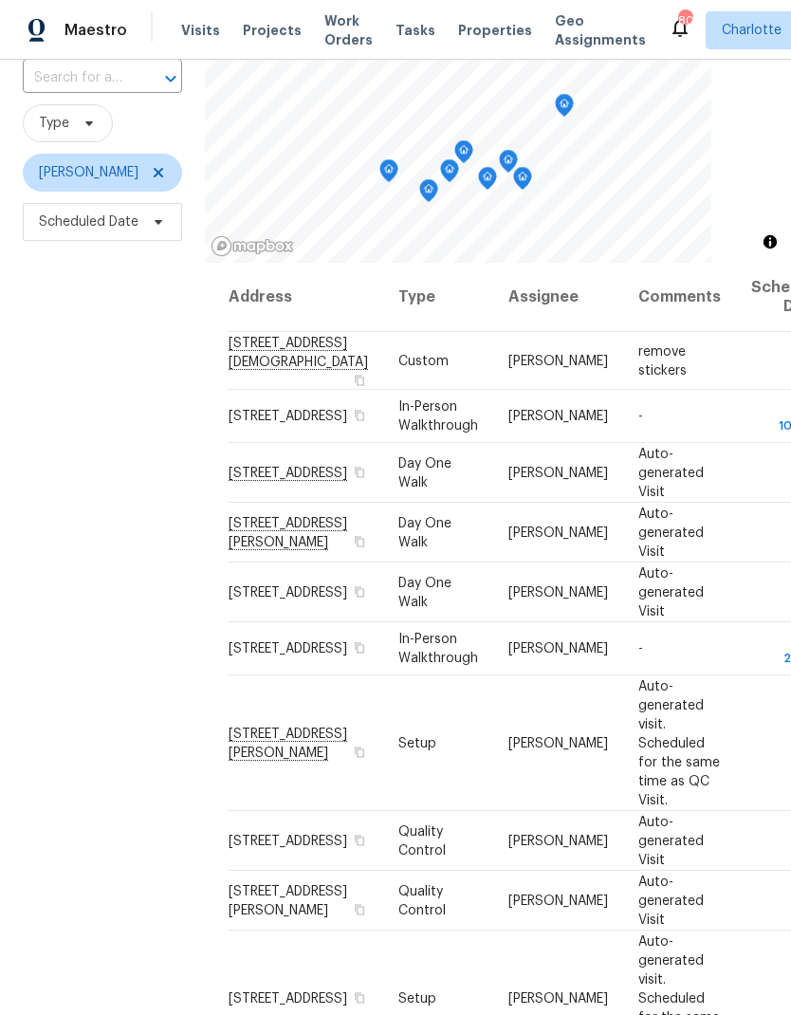
click at [97, 549] on div "Filters Reset ​ Type Matthew Barnhart Scheduled Date" at bounding box center [102, 526] width 205 height 1097
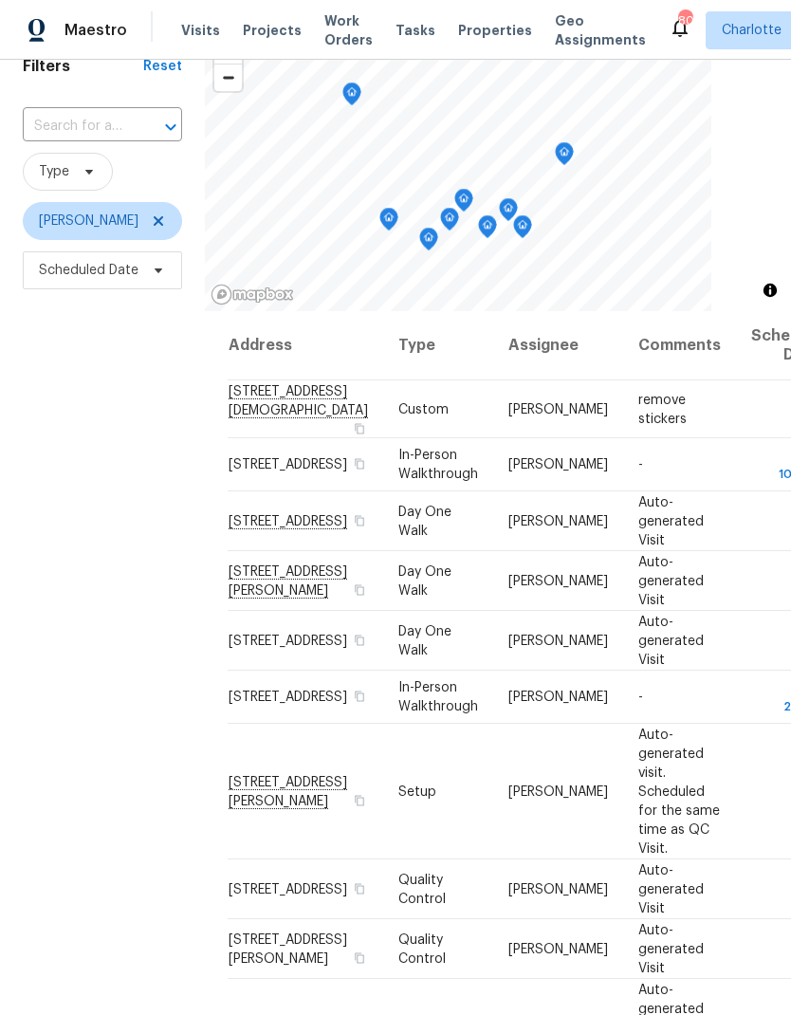
scroll to position [82, 0]
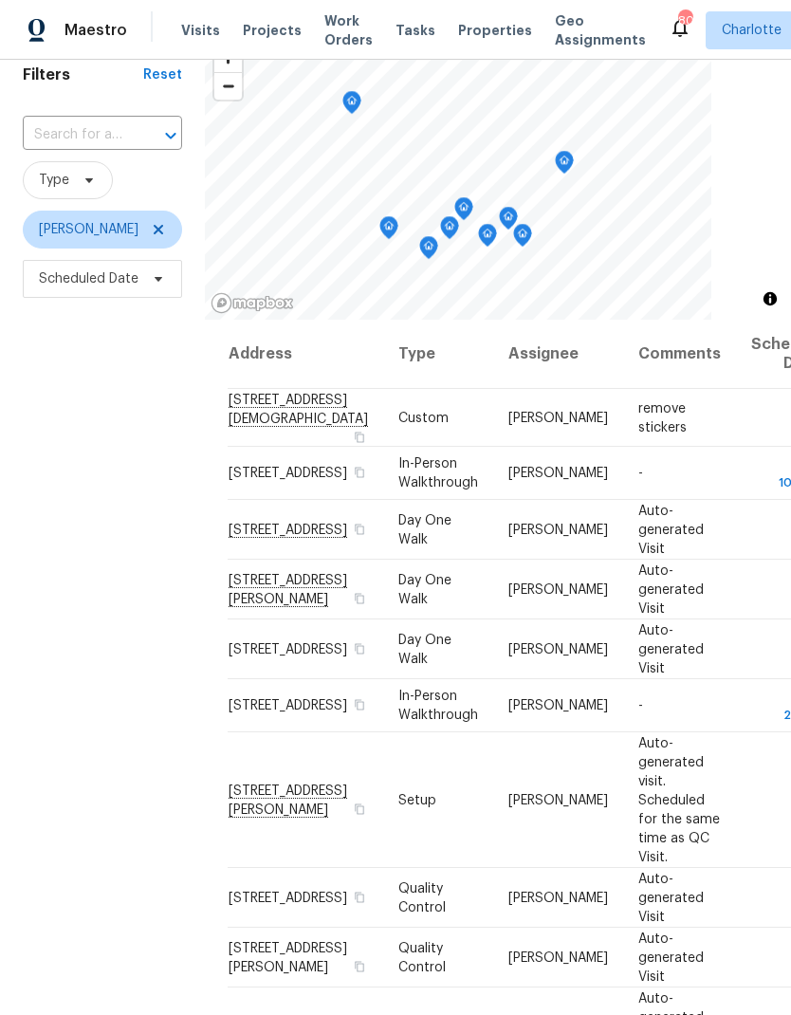
click at [95, 557] on div "Filters Reset ​ Type Matthew Barnhart Scheduled Date" at bounding box center [102, 583] width 205 height 1097
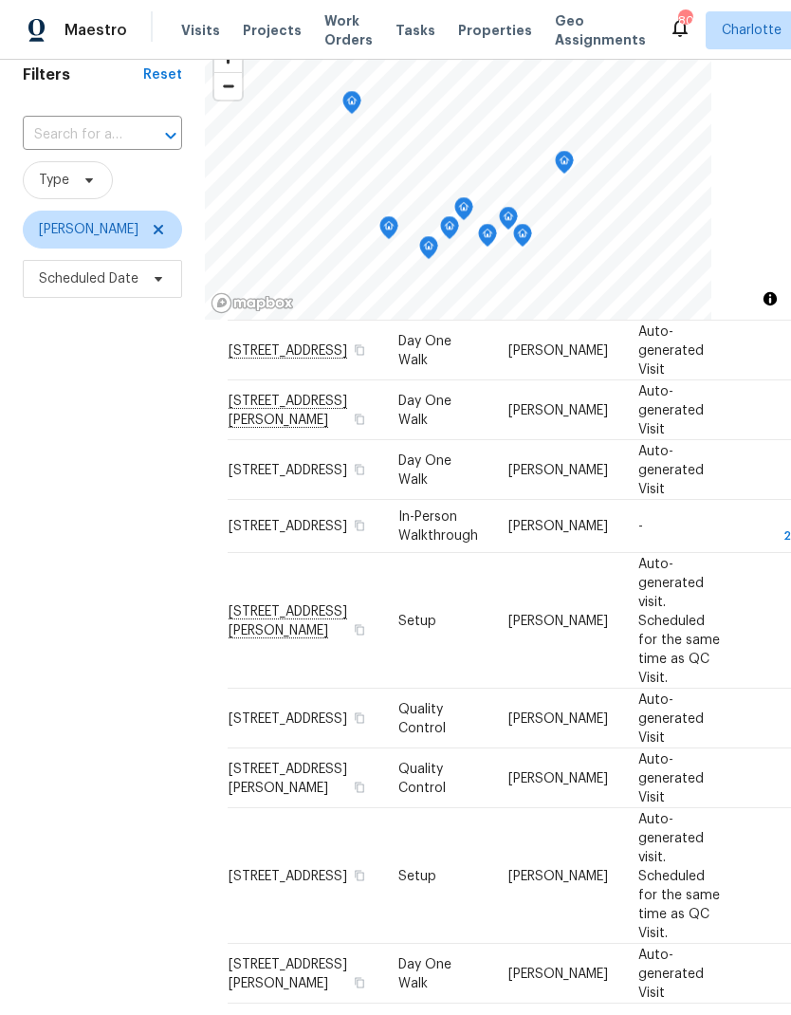
click at [94, 557] on div "Filters Reset ​ Type Matthew Barnhart Scheduled Date" at bounding box center [102, 583] width 205 height 1097
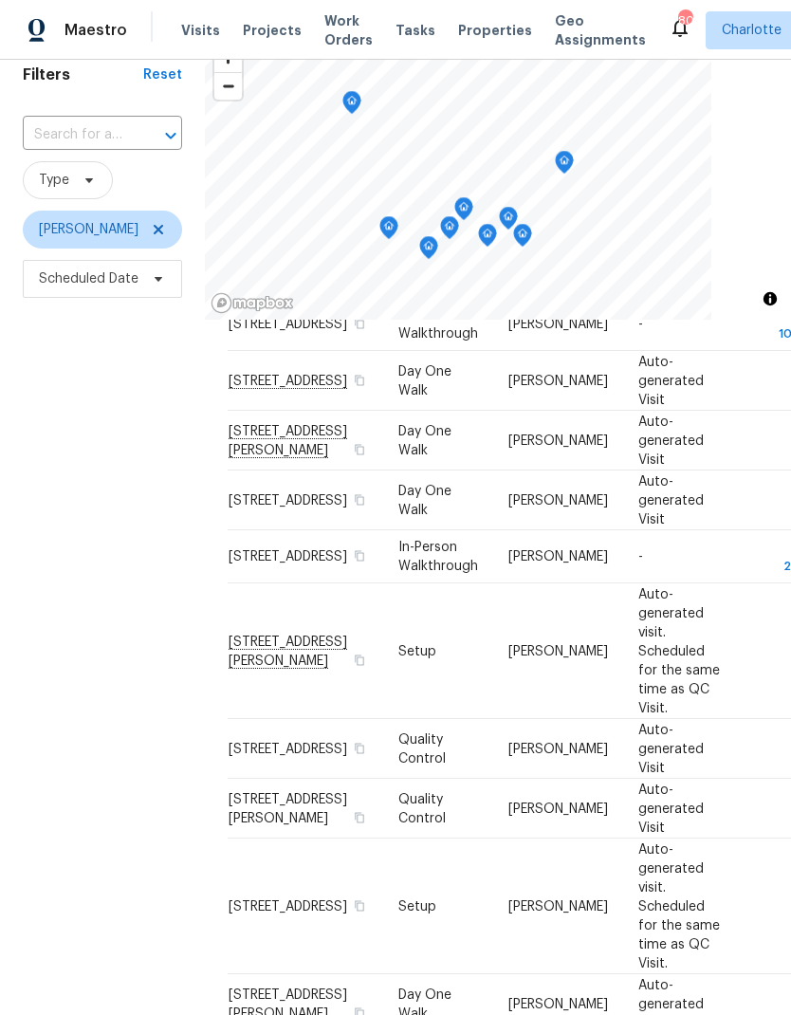
scroll to position [139, 0]
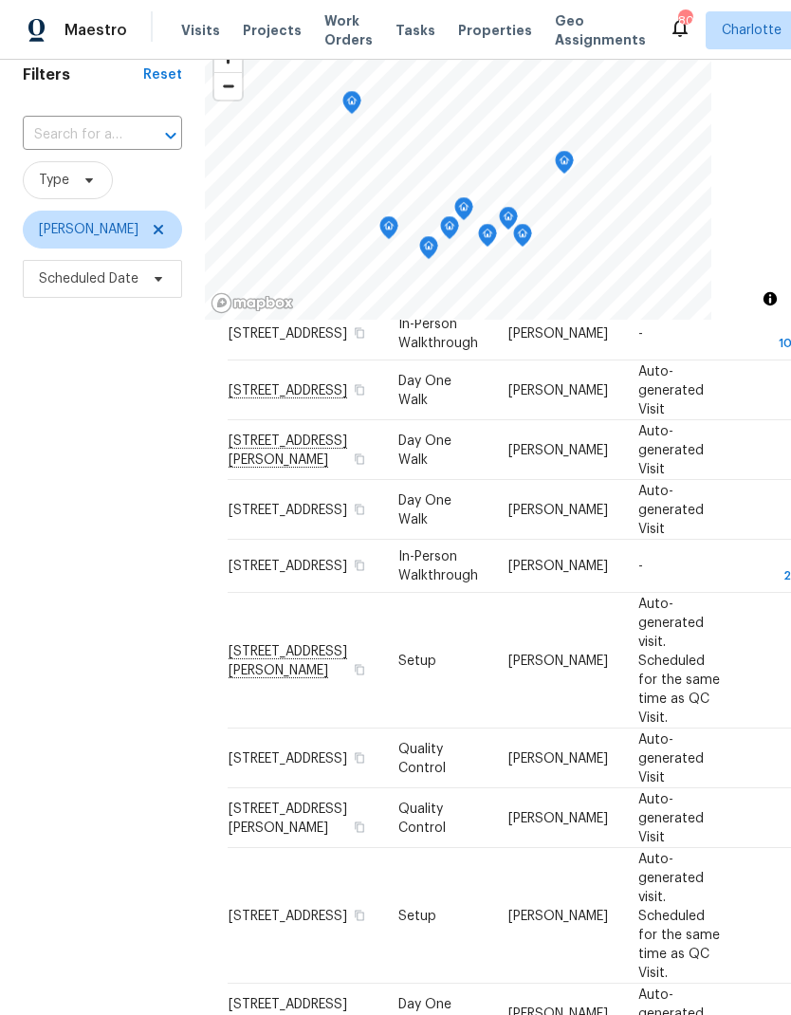
click at [90, 550] on div "Filters Reset ​ Type Matthew Barnhart Scheduled Date" at bounding box center [102, 583] width 205 height 1097
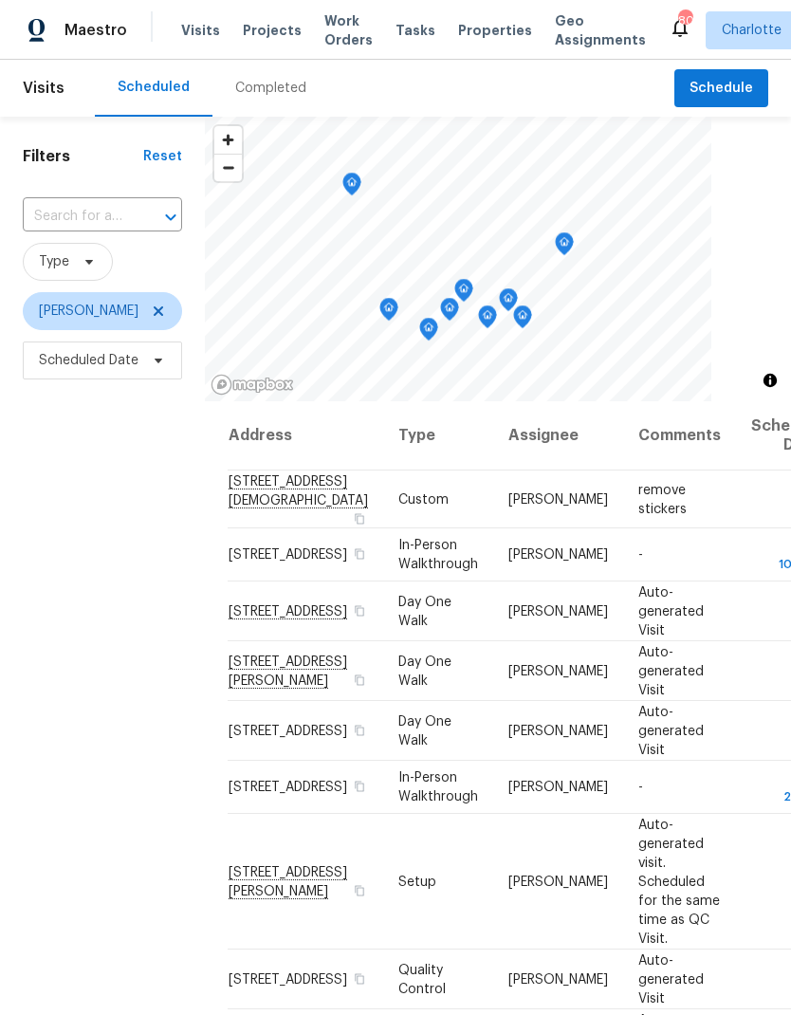
scroll to position [0, 0]
click at [164, 310] on icon at bounding box center [158, 311] width 15 height 15
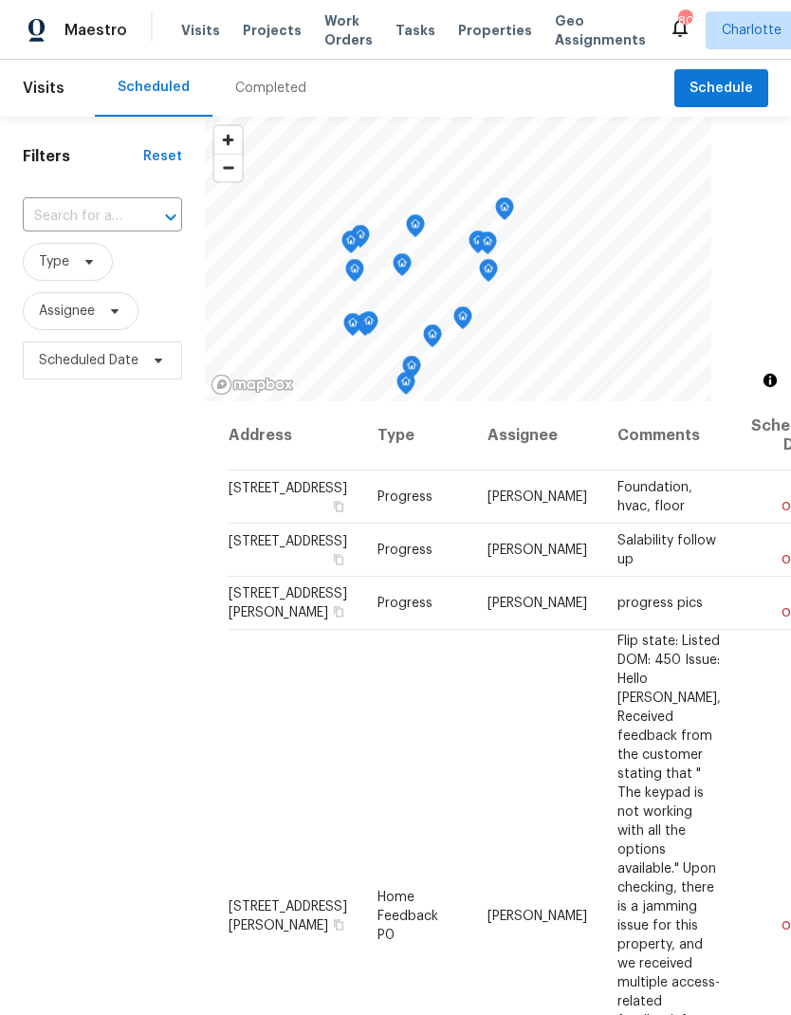
click at [111, 459] on div "Filters Reset ​ Type Assignee Scheduled Date" at bounding box center [102, 665] width 205 height 1097
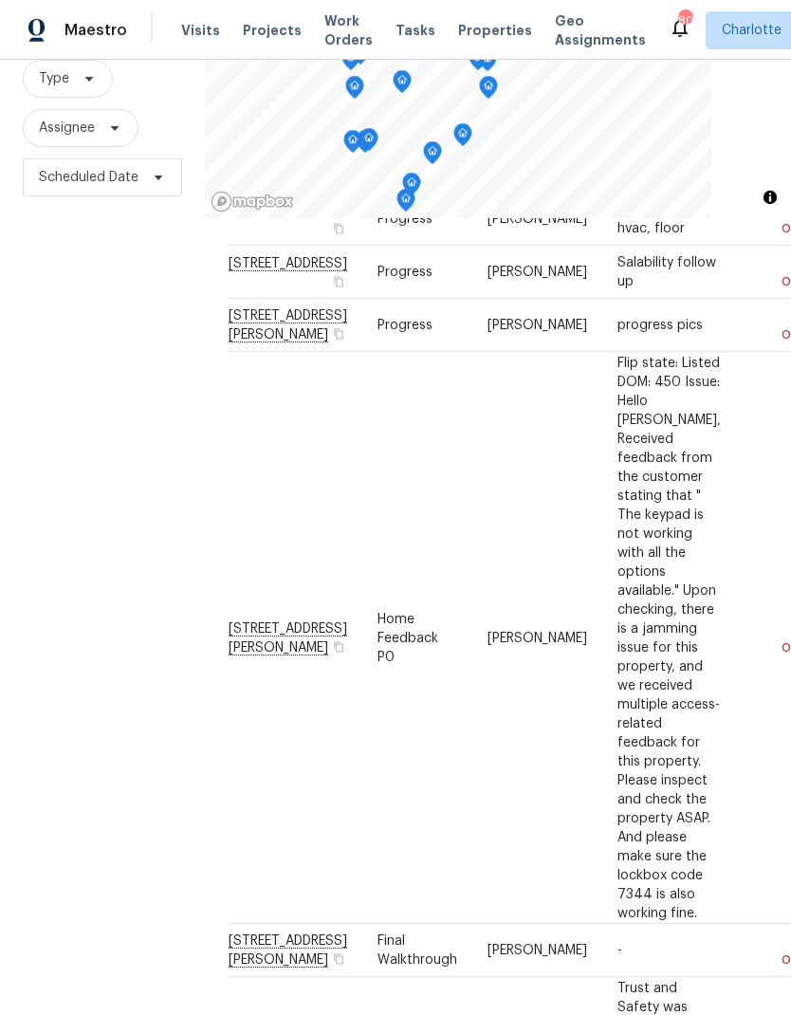
scroll to position [113, 0]
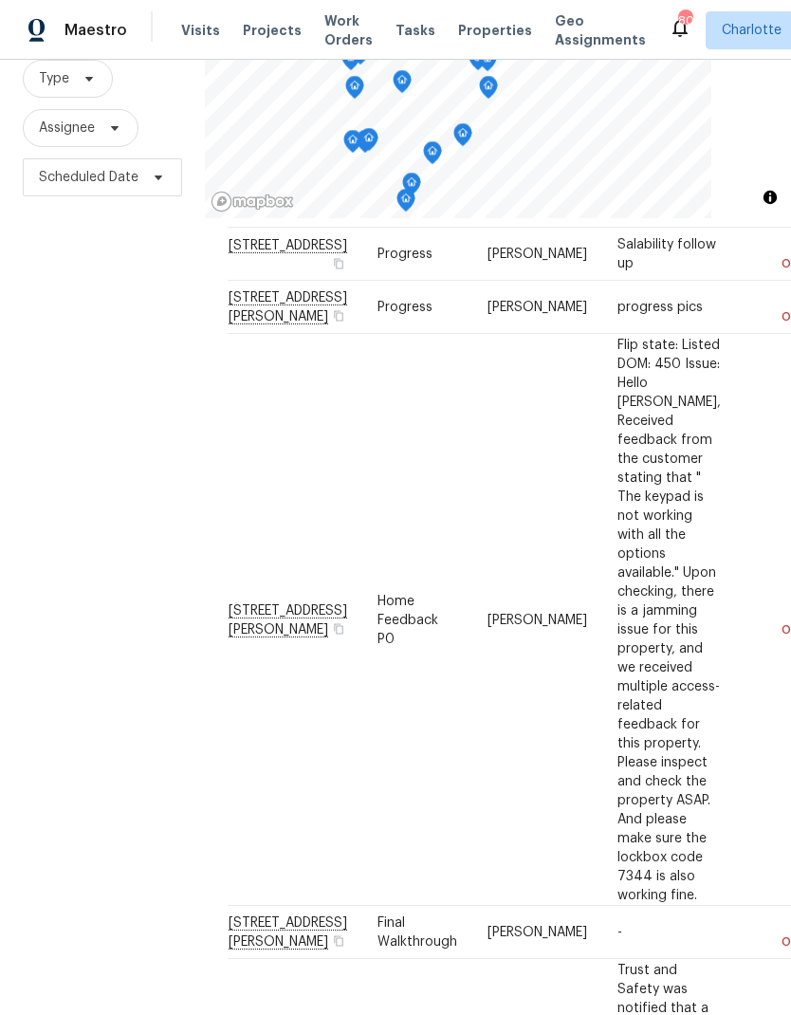
click at [99, 571] on div "Filters Reset ​ Type Assignee Scheduled Date" at bounding box center [102, 482] width 205 height 1097
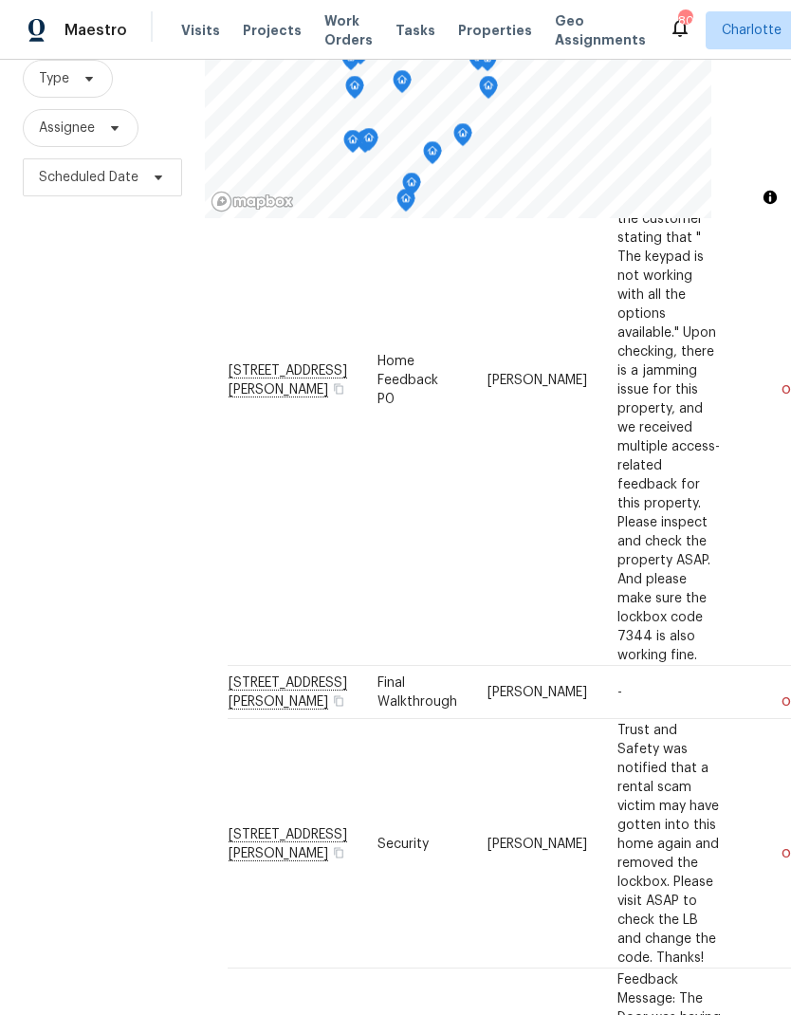
scroll to position [370, 0]
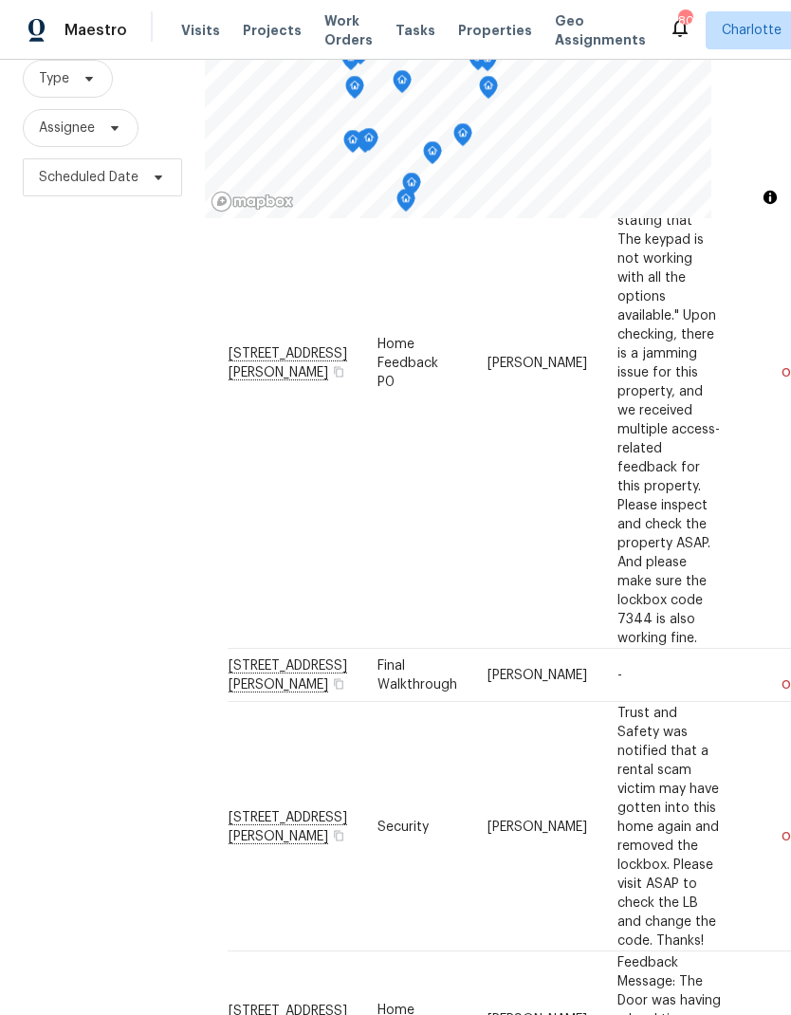
click at [93, 570] on div "Filters Reset ​ Type Assignee Scheduled Date" at bounding box center [102, 482] width 205 height 1097
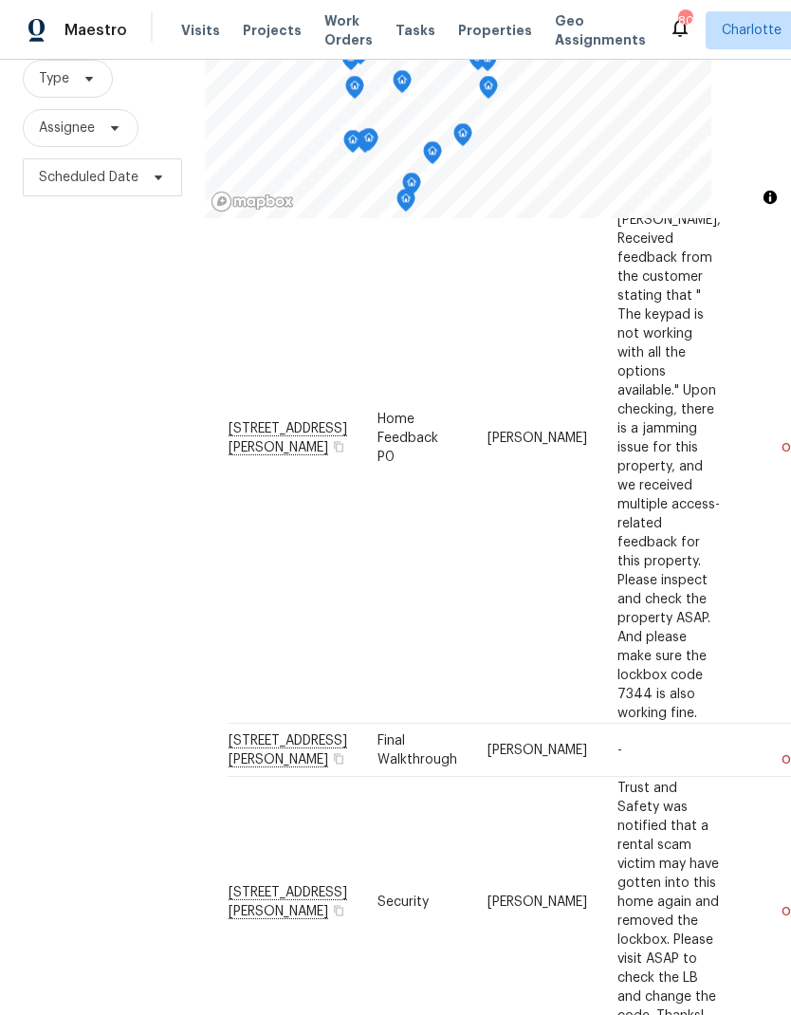
scroll to position [292, 0]
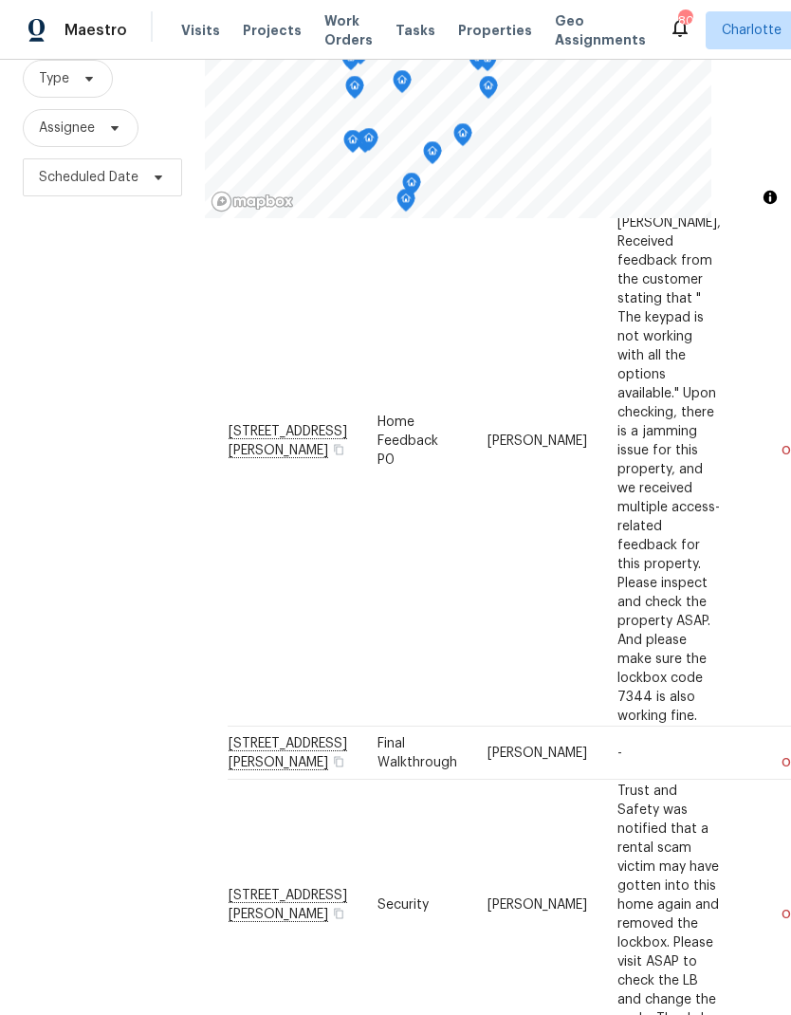
click at [86, 549] on div "Filters Reset ​ Type Assignee Scheduled Date" at bounding box center [102, 482] width 205 height 1097
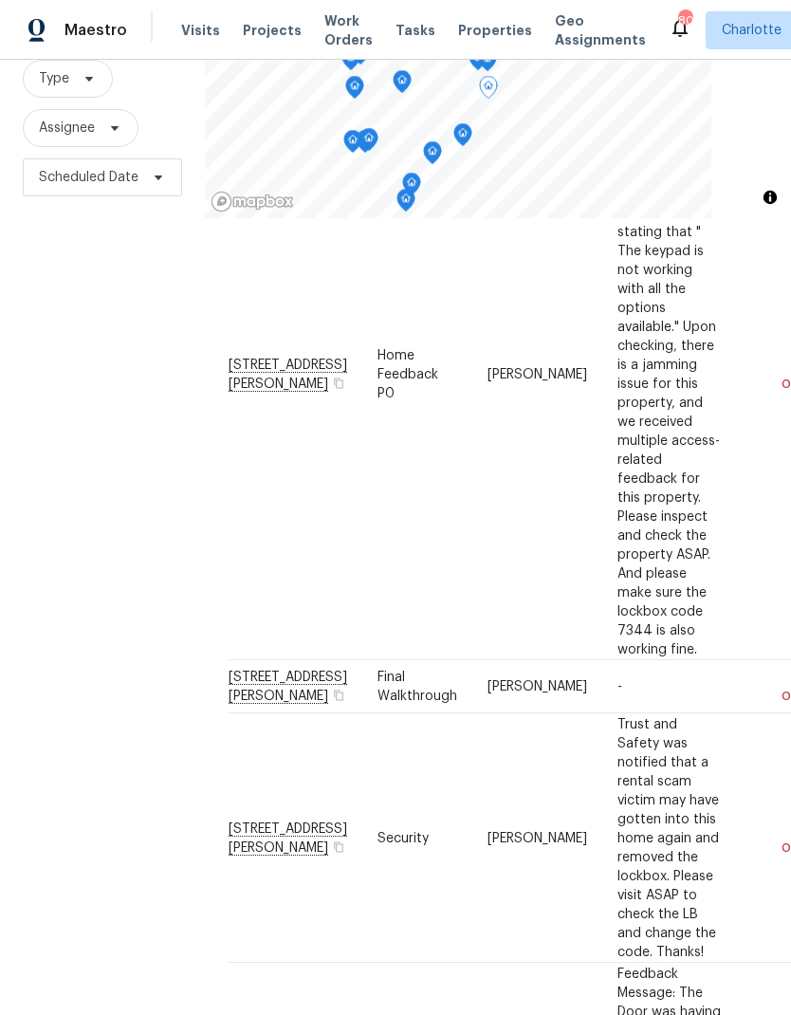
scroll to position [358, 0]
click at [88, 614] on div "Filters Reset ​ Type Assignee Scheduled Date" at bounding box center [102, 482] width 205 height 1097
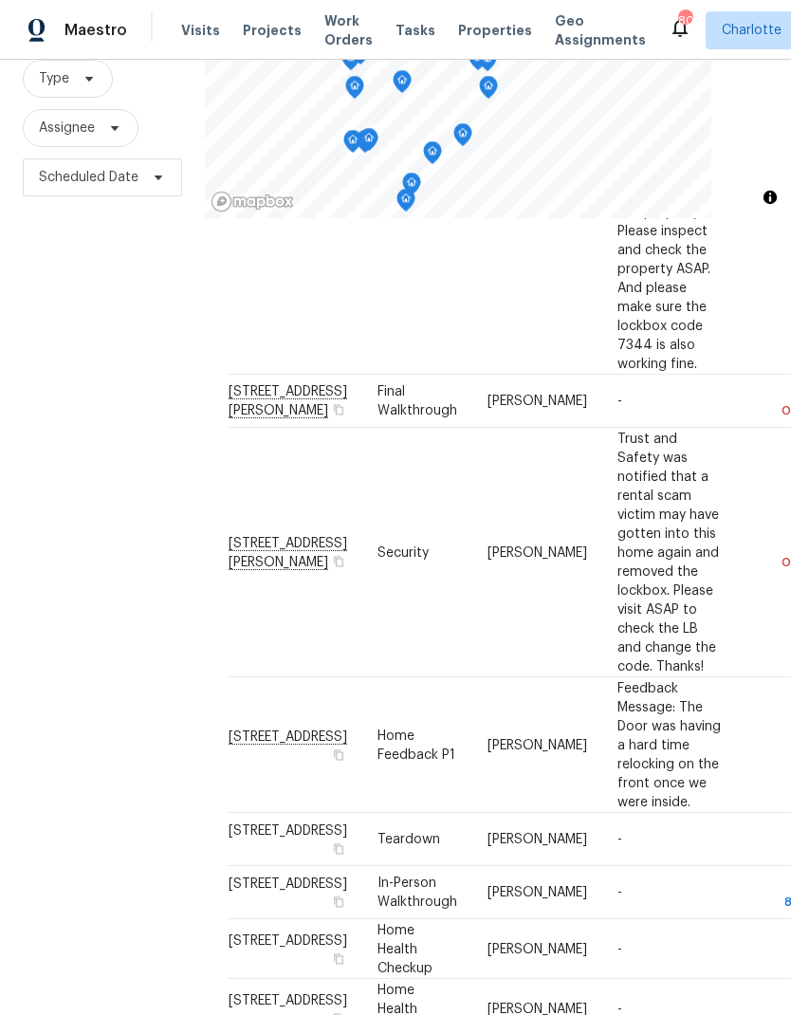
click at [90, 610] on div "Filters Reset ​ Type Assignee Scheduled Date" at bounding box center [102, 482] width 205 height 1097
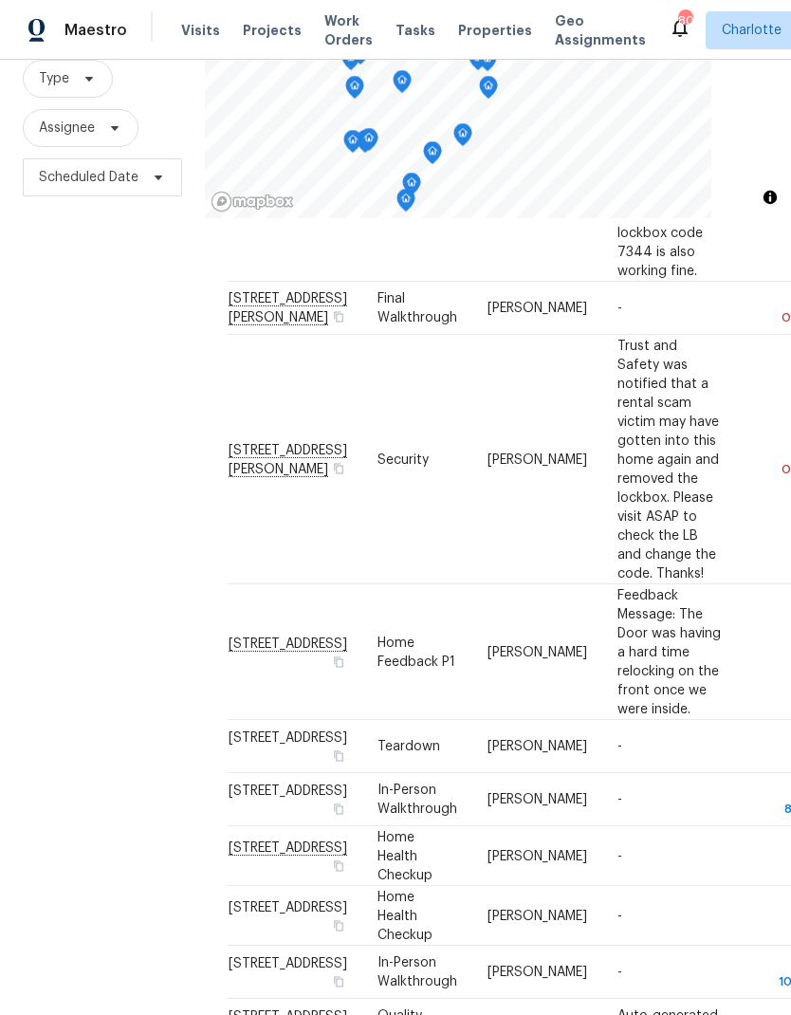
scroll to position [738, 0]
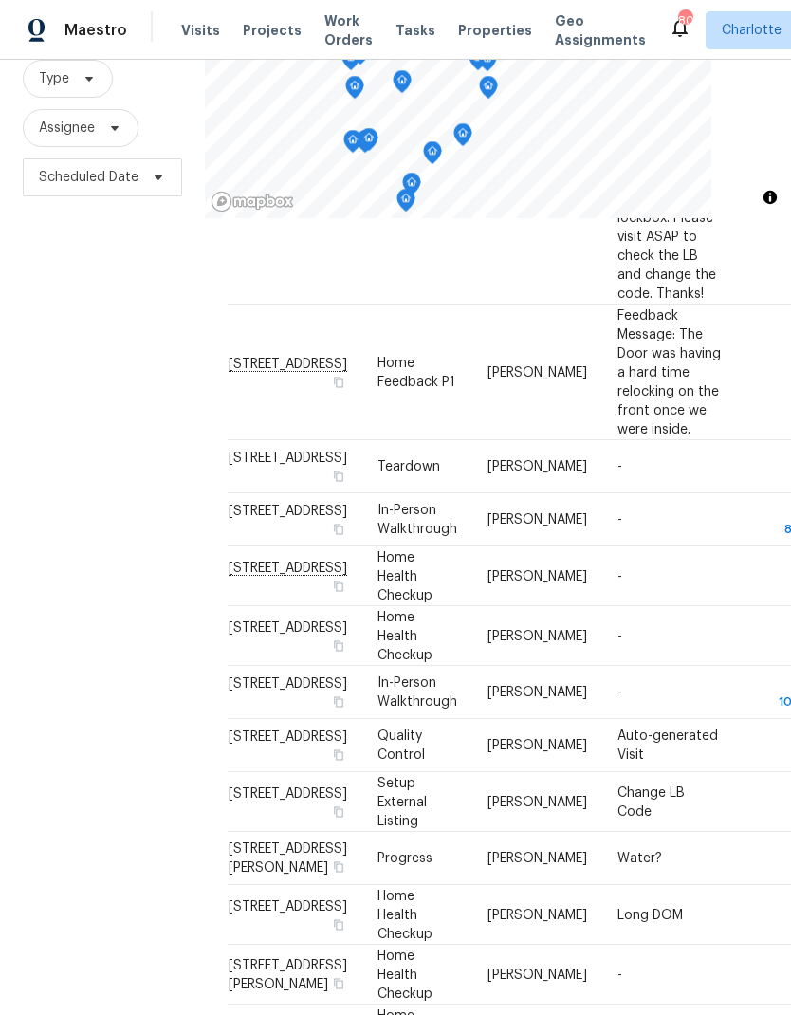
click at [94, 613] on div "Filters Reset ​ Type Assignee Scheduled Date" at bounding box center [102, 482] width 205 height 1097
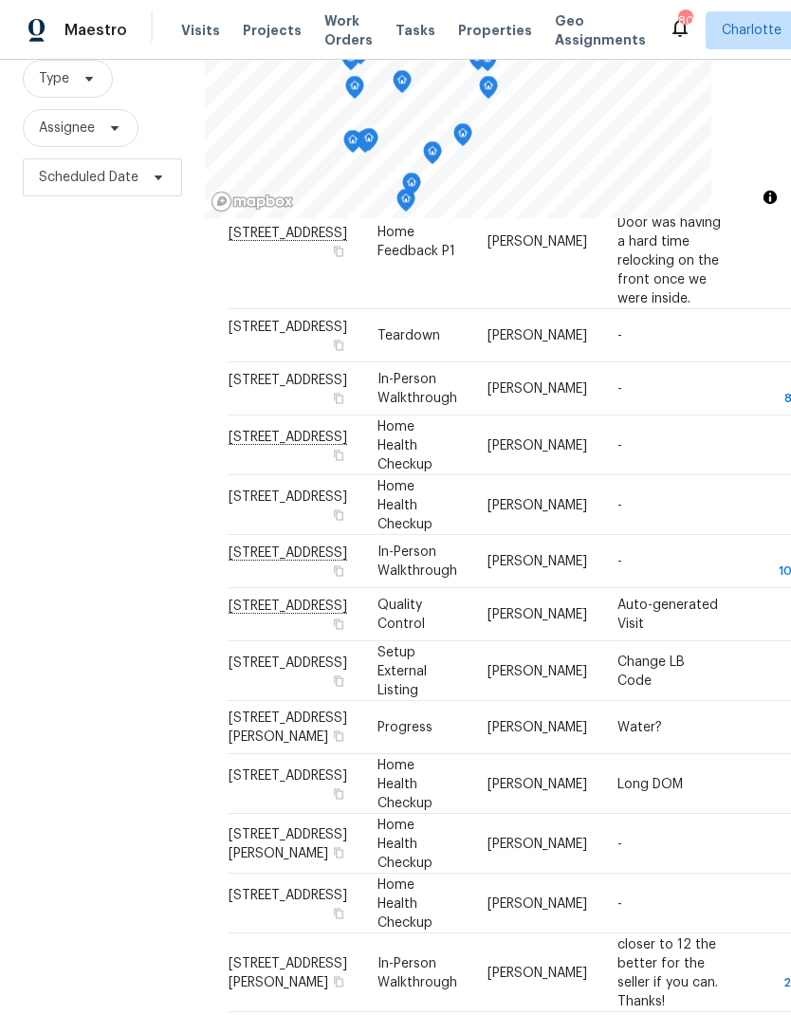
scroll to position [1157, 0]
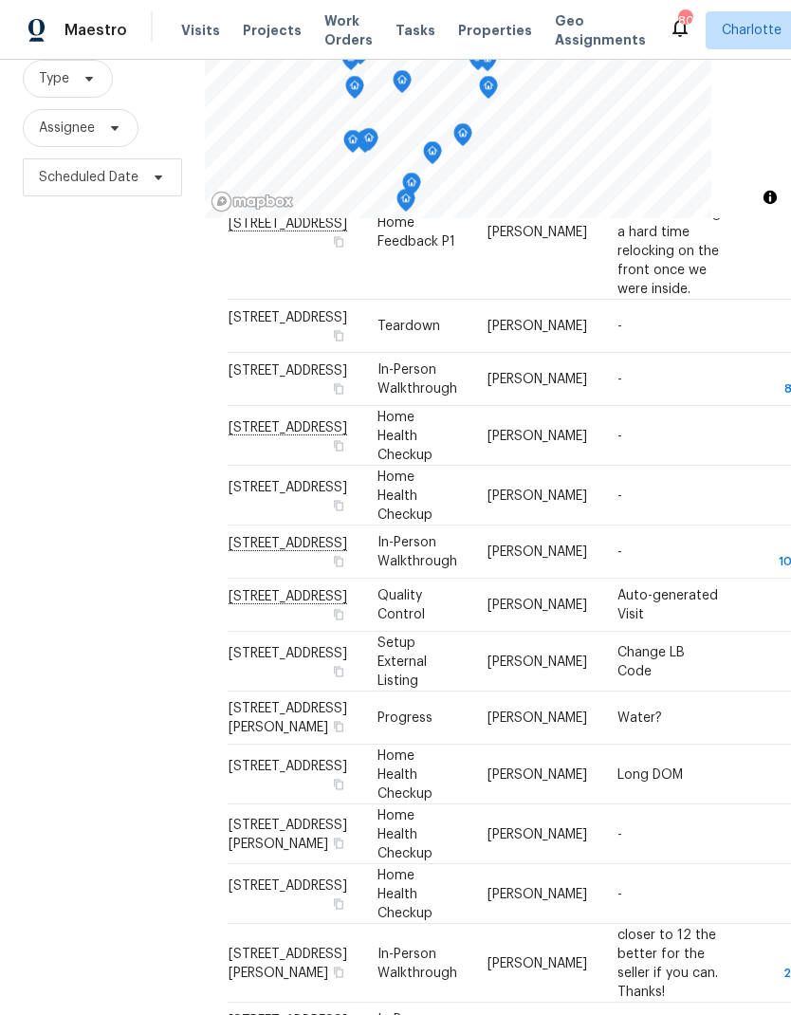
click at [97, 621] on div "Filters Reset ​ Type Assignee Scheduled Date" at bounding box center [102, 482] width 205 height 1097
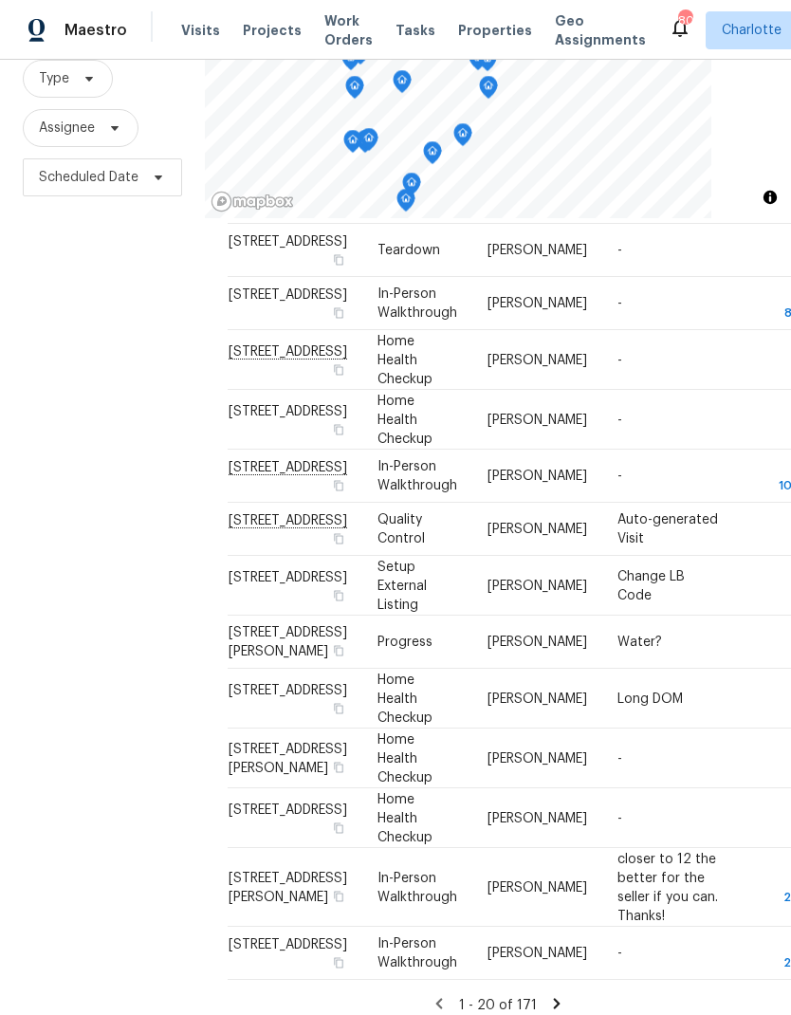
scroll to position [1254, 0]
click at [92, 617] on div "Filters Reset ​ Type Assignee Scheduled Date" at bounding box center [102, 482] width 205 height 1097
click at [86, 614] on div "Filters Reset ​ Type Assignee Scheduled Date" at bounding box center [102, 482] width 205 height 1097
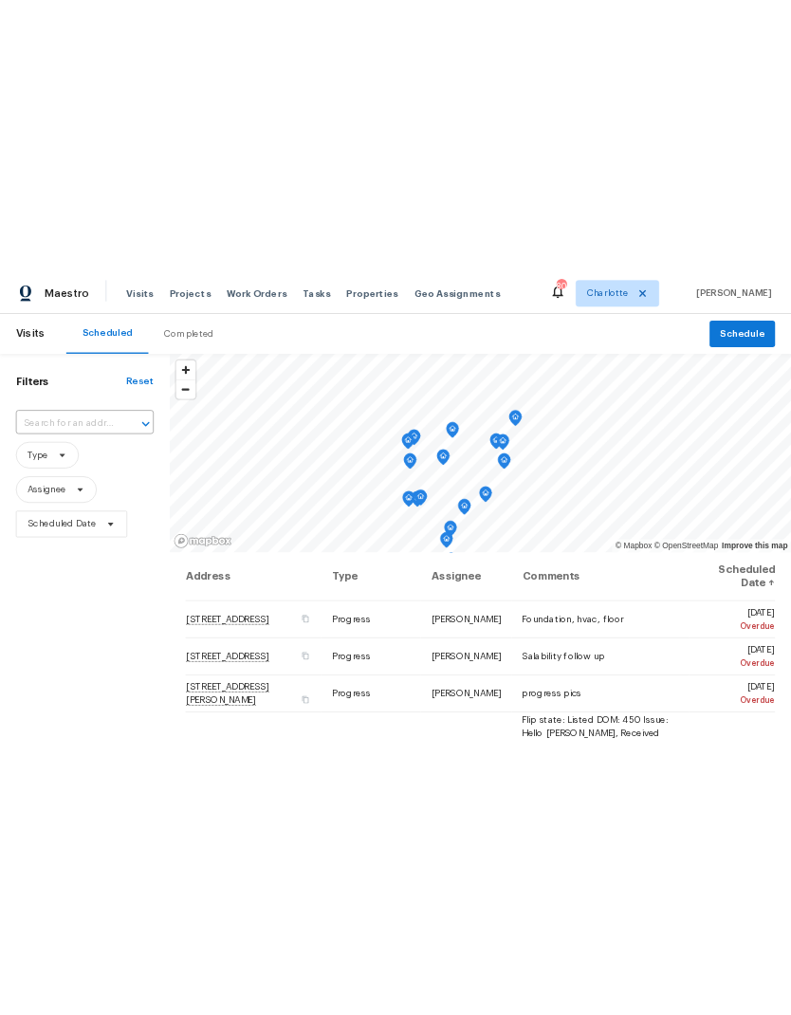
scroll to position [0, 0]
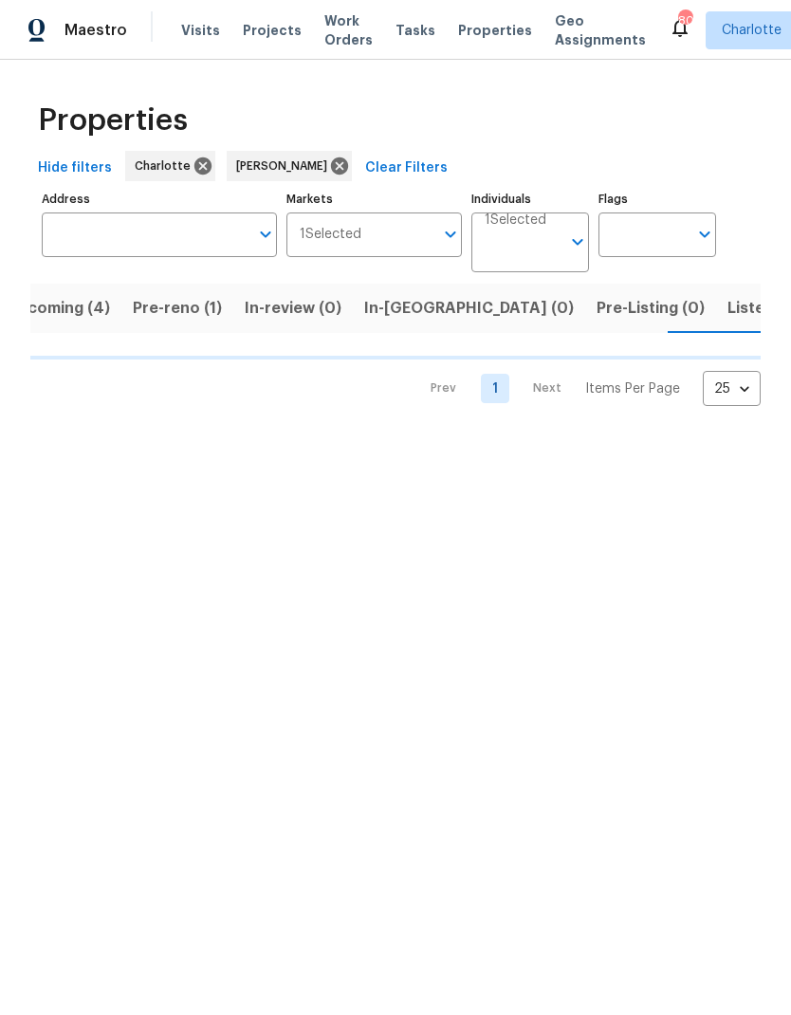
scroll to position [0, 37]
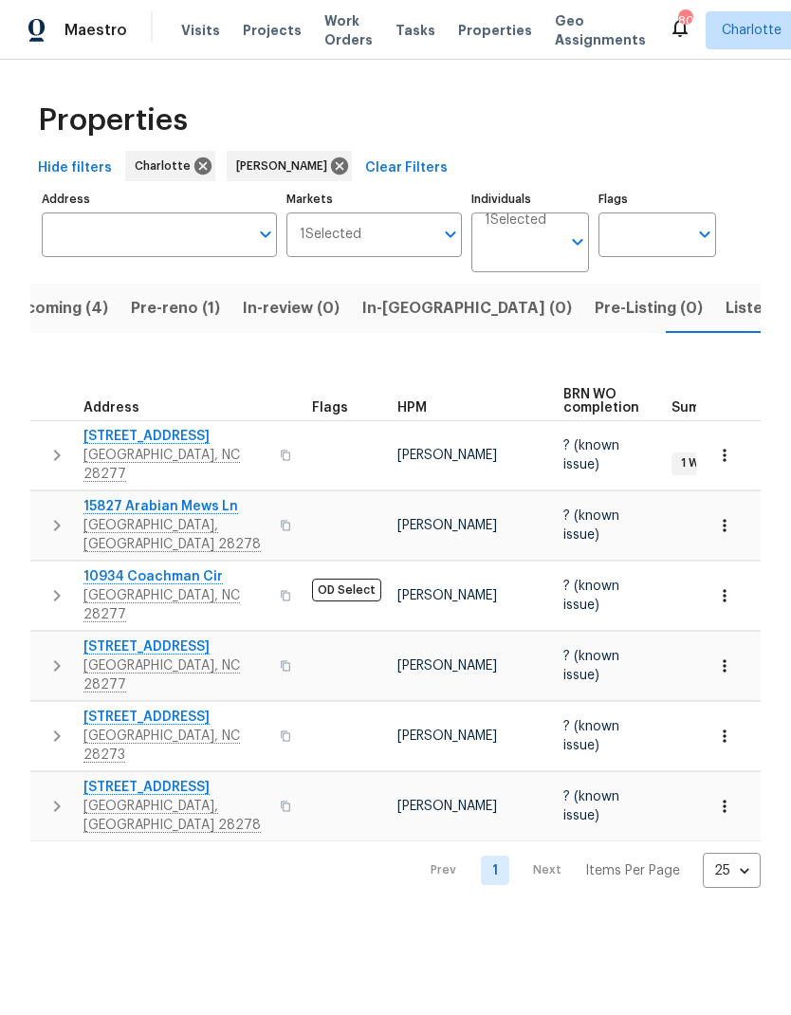
click at [398, 304] on span "In-[GEOGRAPHIC_DATA] (0)" at bounding box center [467, 308] width 210 height 27
